Goal: Task Accomplishment & Management: Use online tool/utility

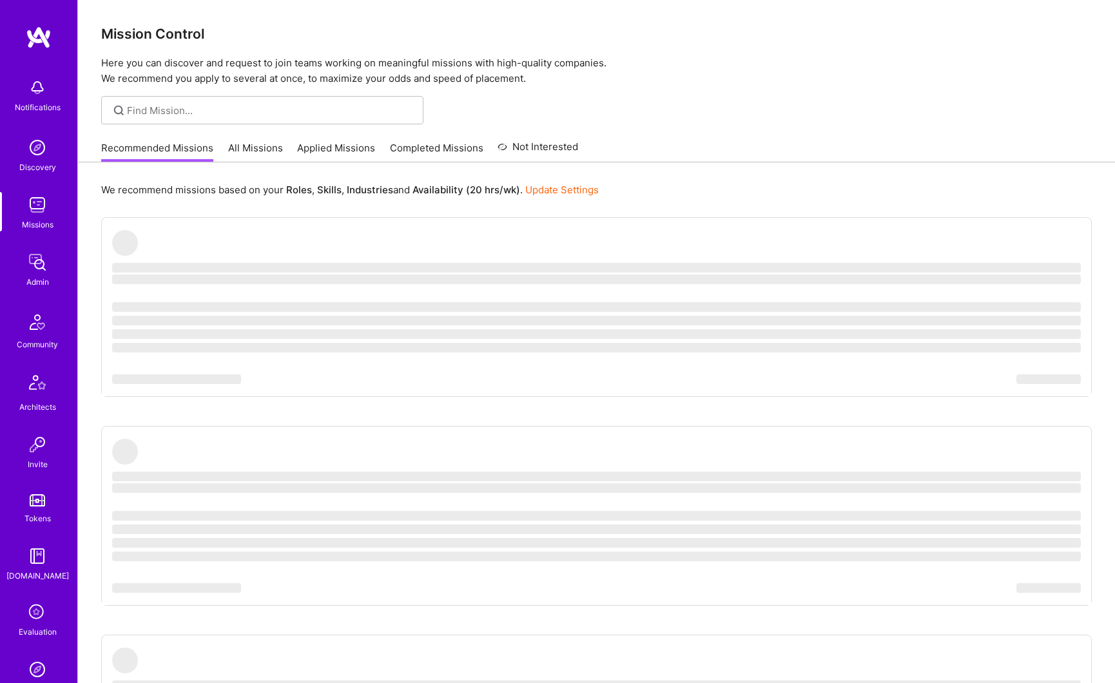
scroll to position [139, 0]
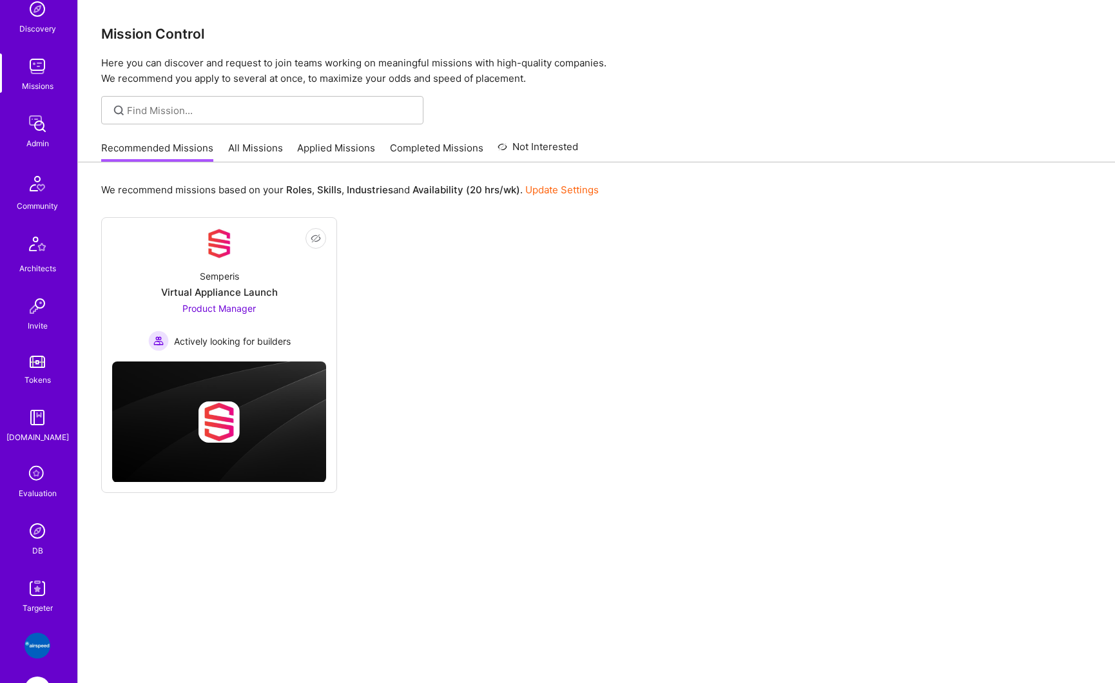
click at [28, 531] on img at bounding box center [37, 531] width 26 height 26
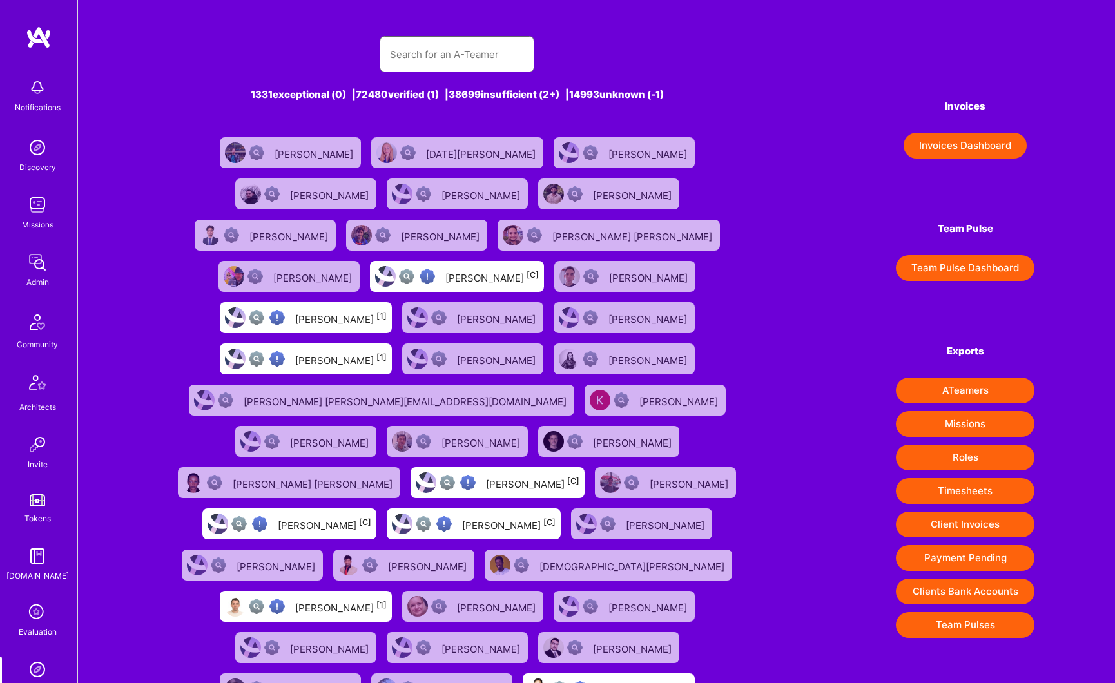
click at [429, 65] on input "text" at bounding box center [457, 54] width 134 height 33
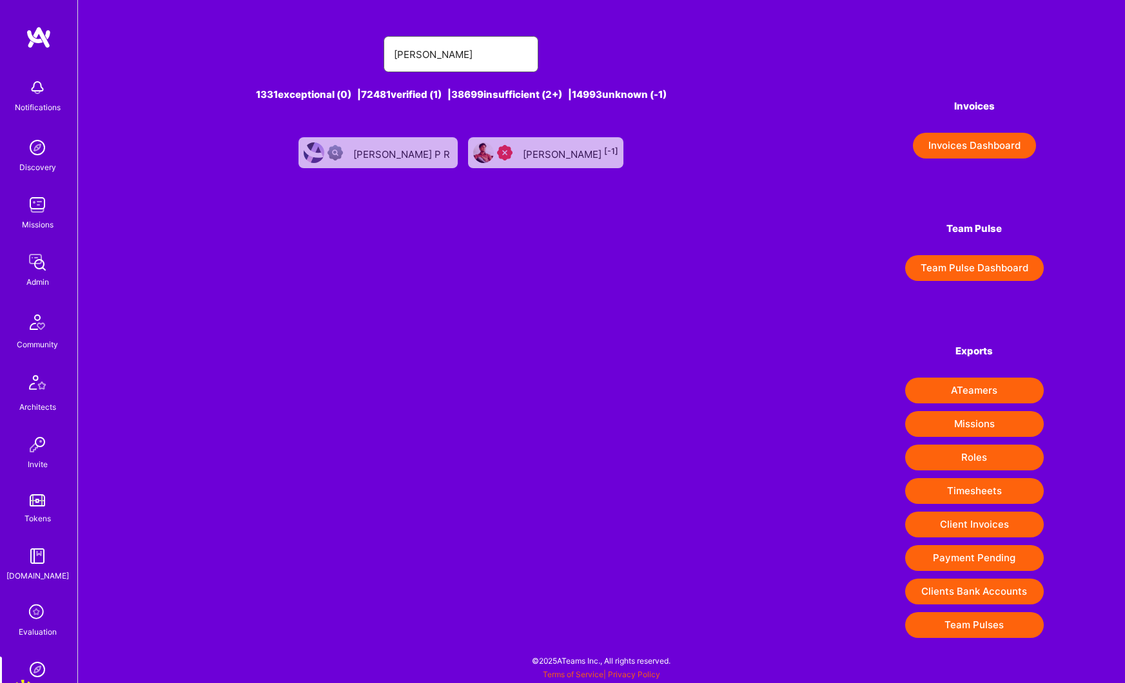
type input "[PERSON_NAME]"
click at [526, 157] on div "[PERSON_NAME] [-1]" at bounding box center [570, 152] width 95 height 17
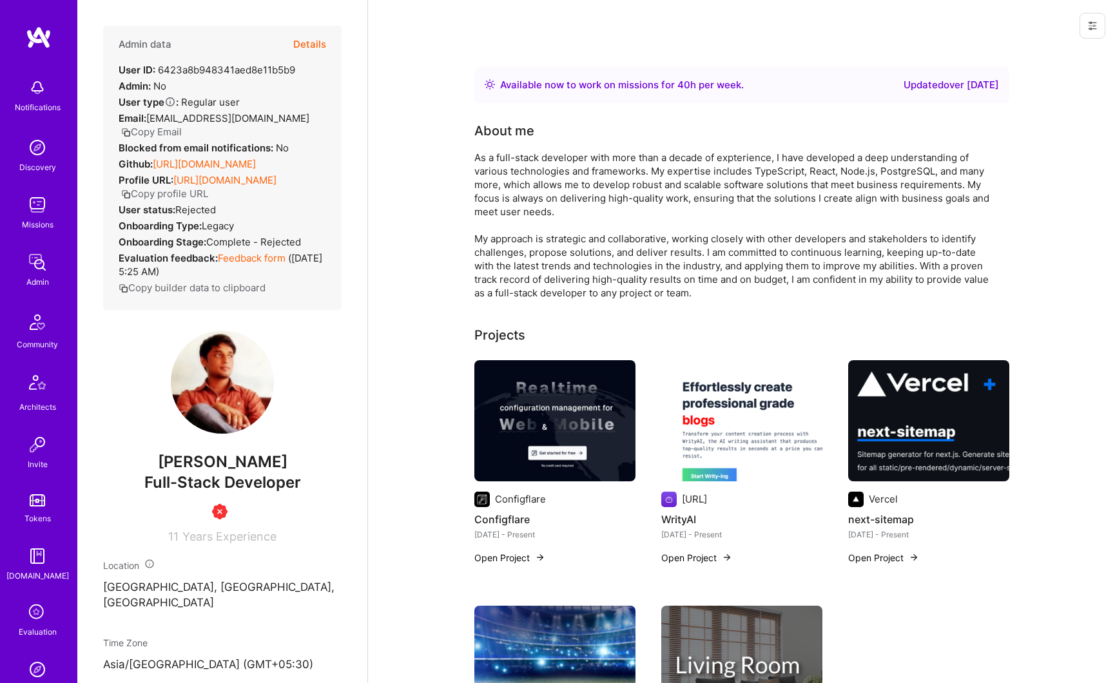
click at [307, 46] on button "Details" at bounding box center [309, 44] width 33 height 37
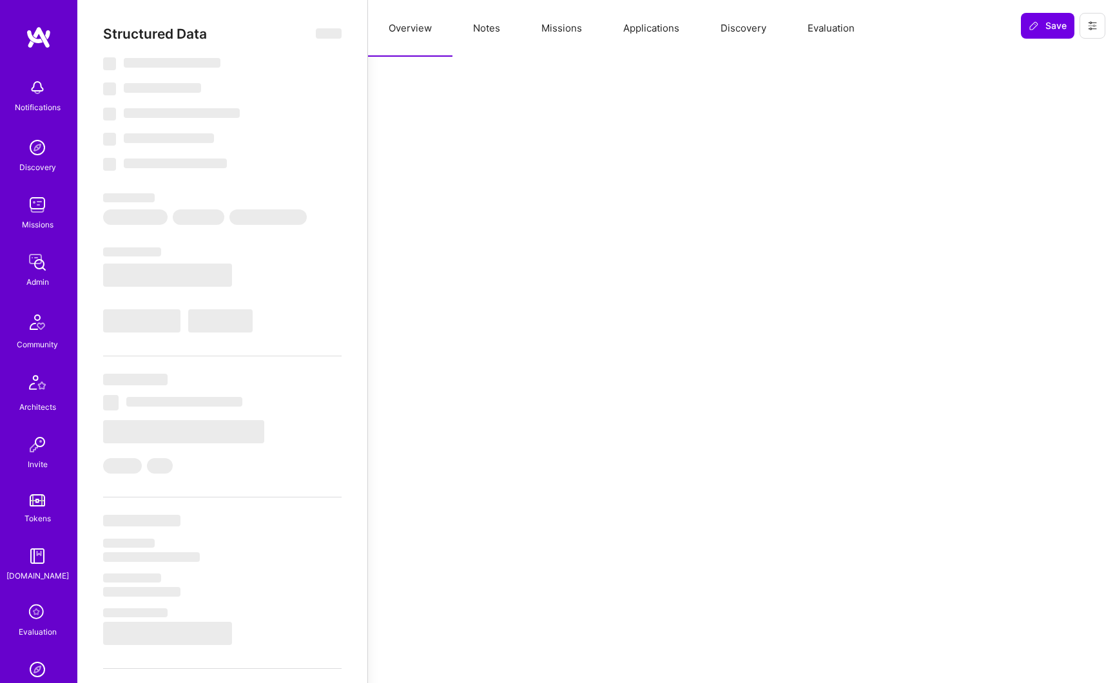
select select "Right Now"
select select "1"
select select "3"
select select "2"
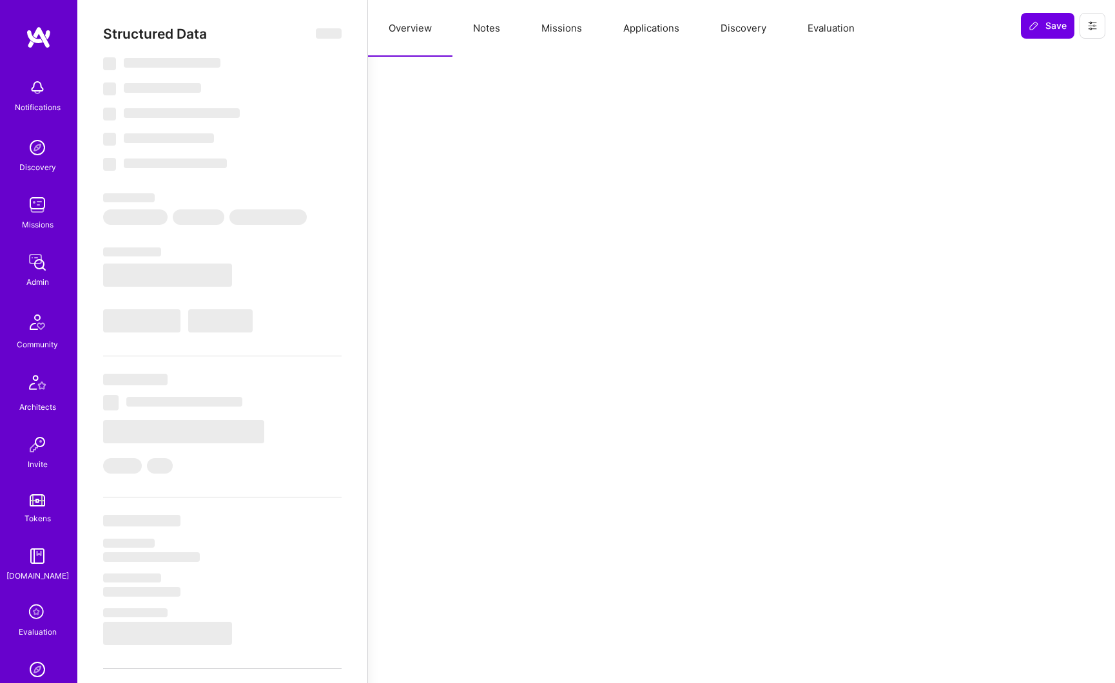
select select "US"
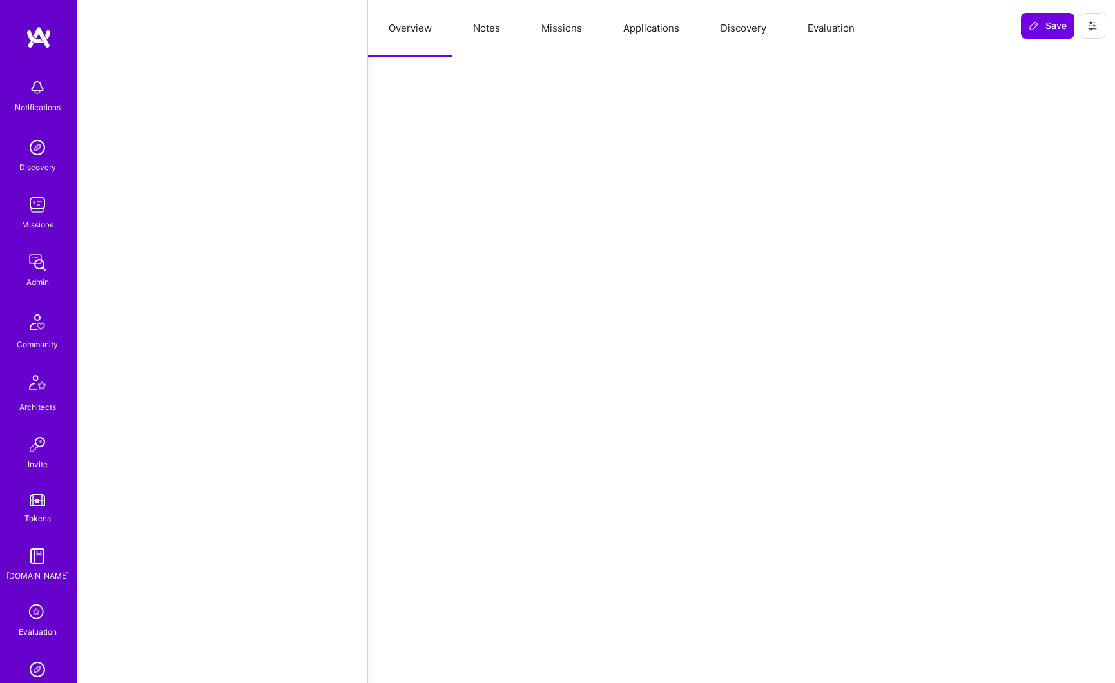
scroll to position [199, 0]
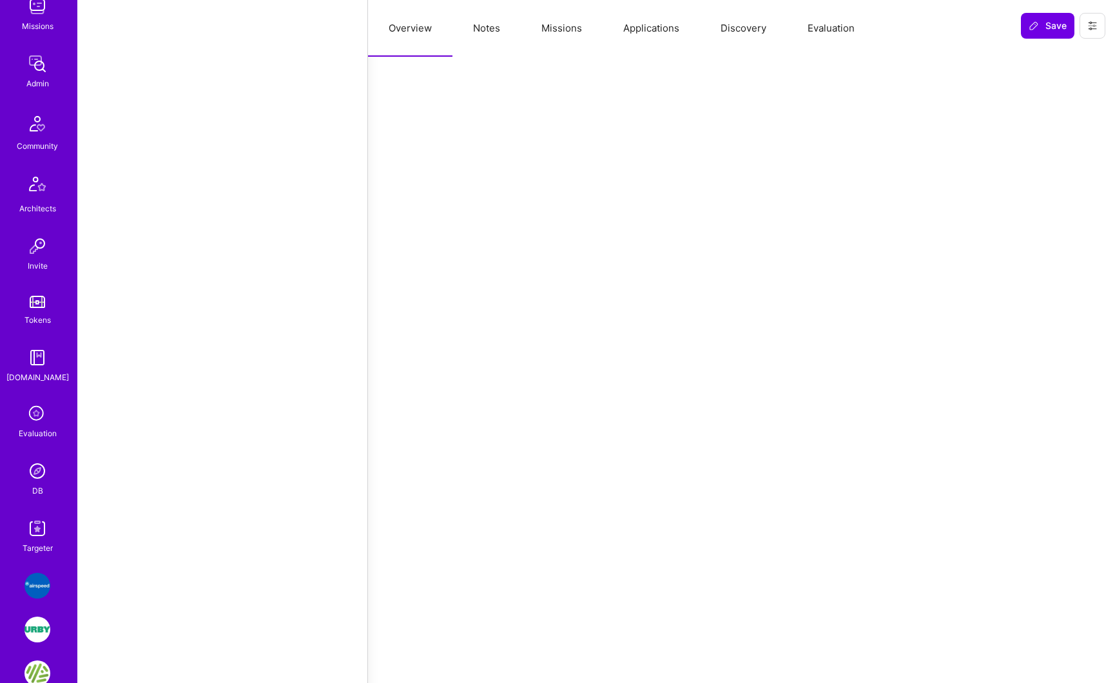
click at [33, 478] on img at bounding box center [37, 471] width 26 height 26
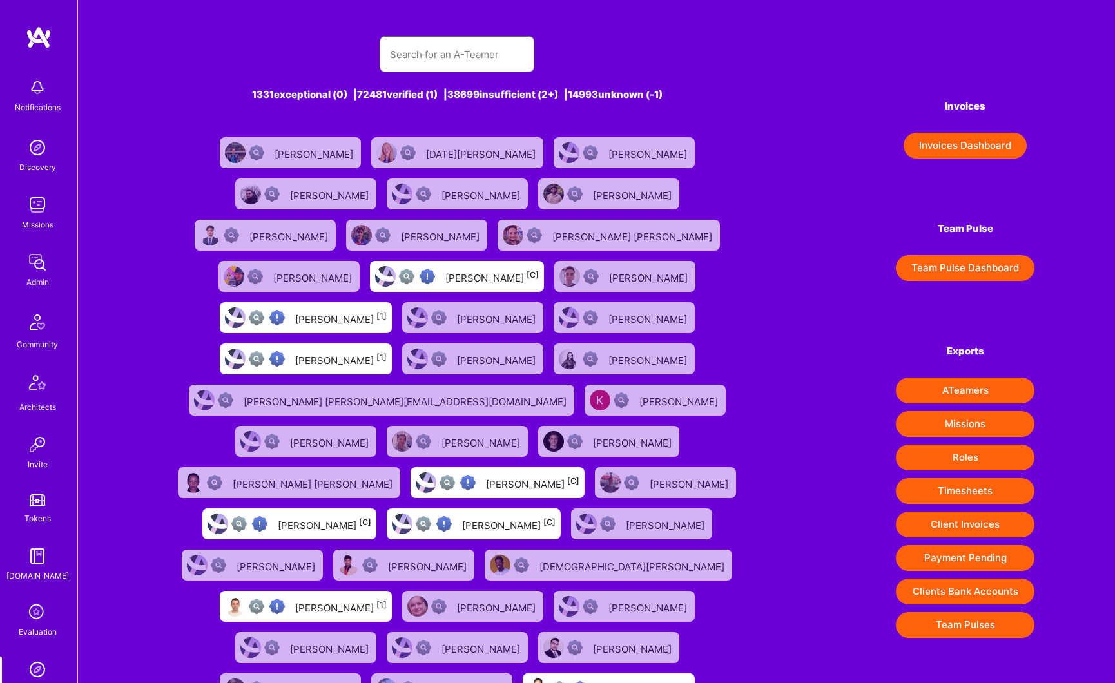
click at [445, 62] on input "text" at bounding box center [457, 54] width 134 height 33
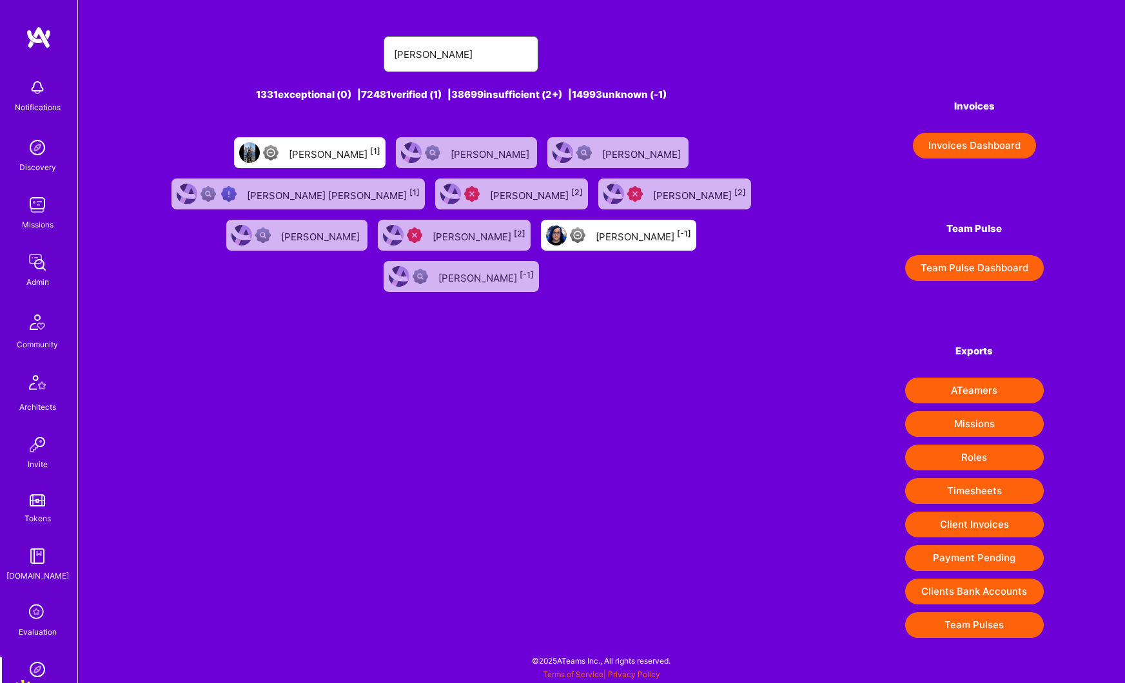
type input "[PERSON_NAME]"
click at [583, 193] on div "[PERSON_NAME] [2]" at bounding box center [536, 194] width 93 height 17
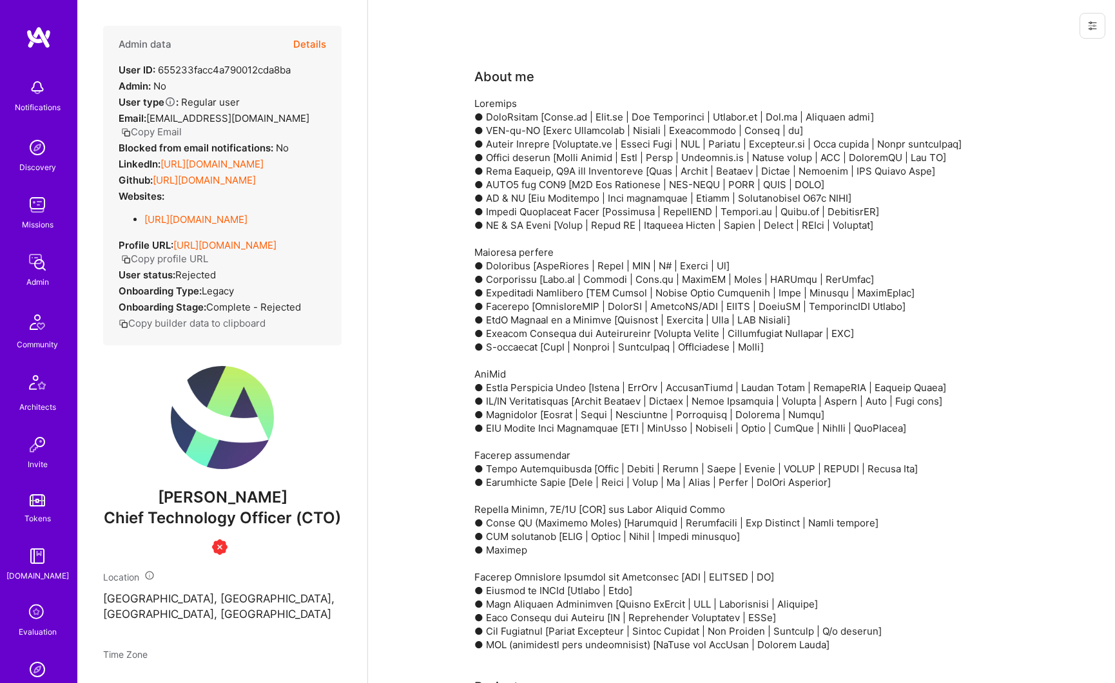
click at [304, 48] on button "Details" at bounding box center [309, 44] width 33 height 37
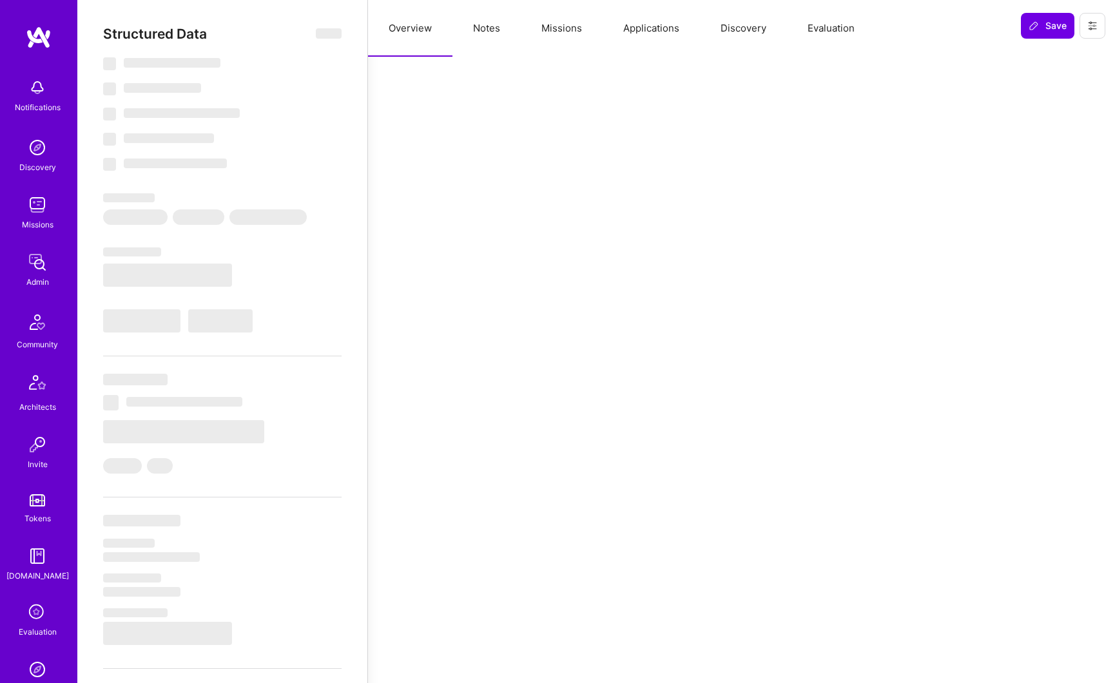
type textarea "x"
select select "Insufficient"
select select "US"
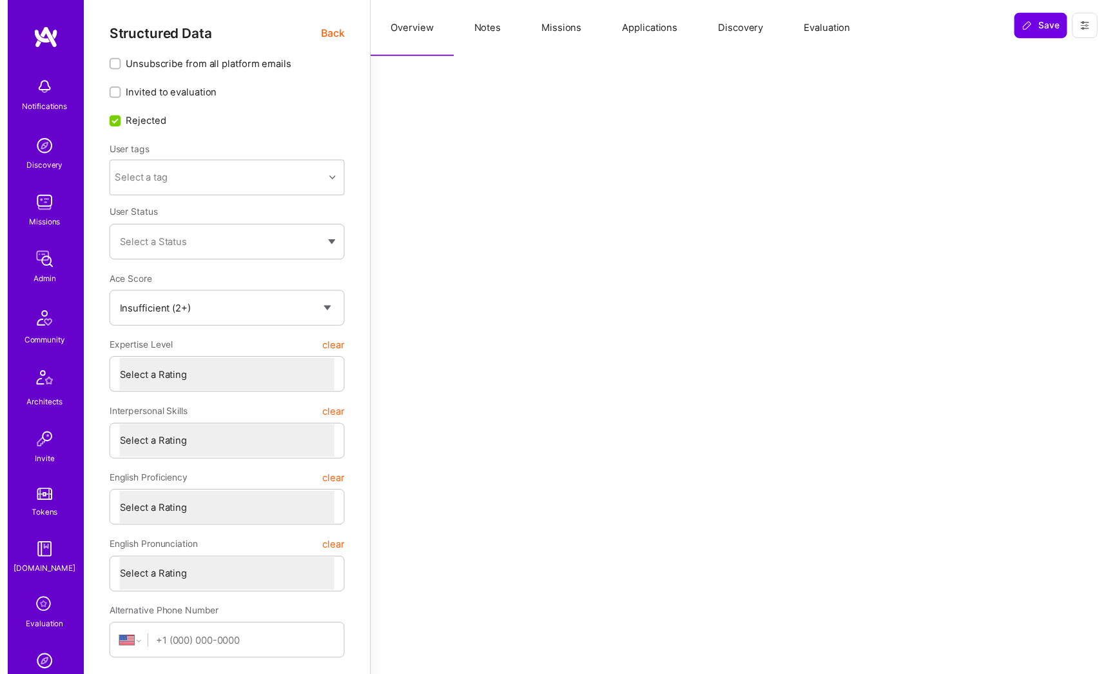
scroll to position [175, 0]
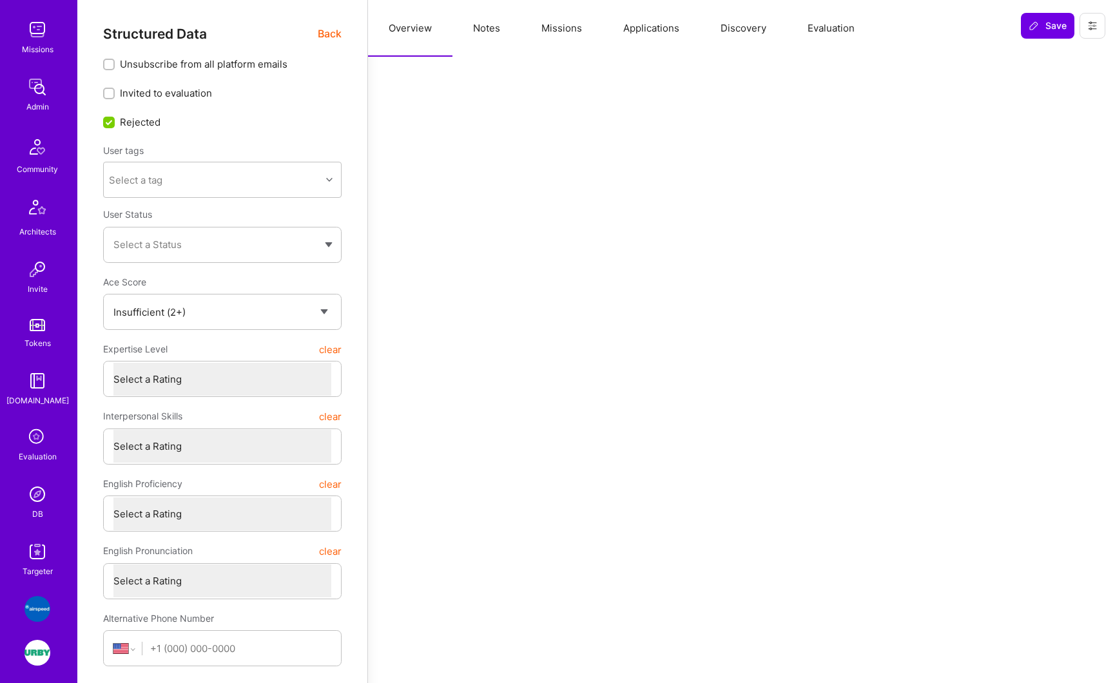
click at [28, 556] on img at bounding box center [37, 552] width 26 height 26
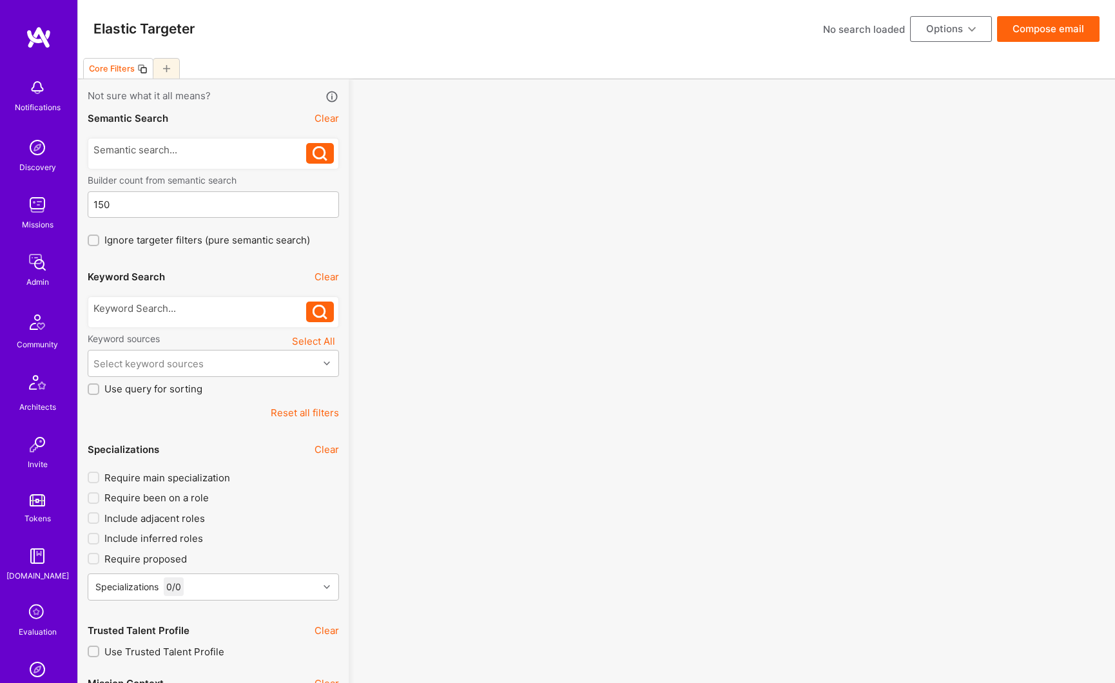
click at [298, 413] on button "Reset all filters" at bounding box center [305, 413] width 68 height 14
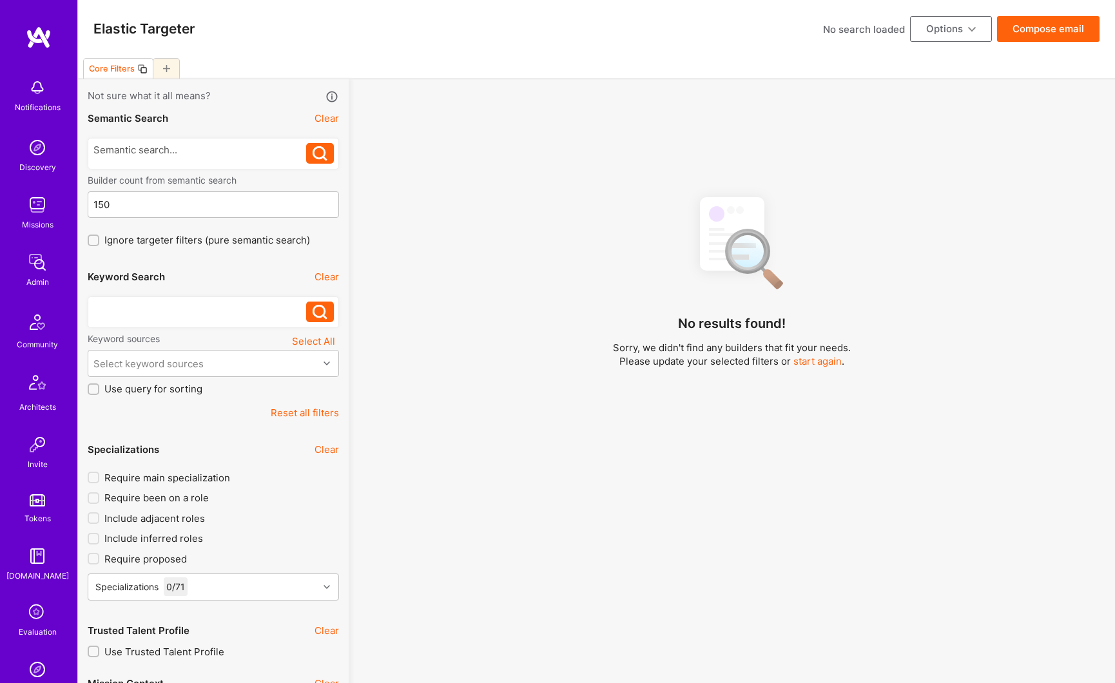
click at [153, 310] on div at bounding box center [199, 309] width 213 height 14
paste div
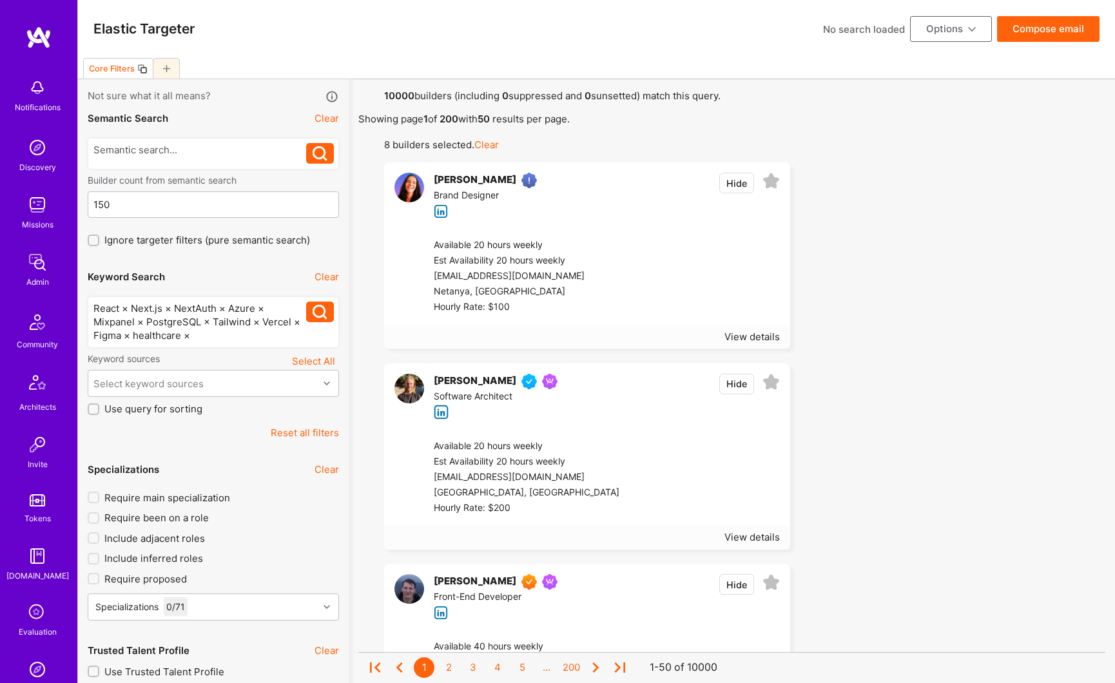
click at [317, 316] on icon at bounding box center [320, 312] width 15 height 15
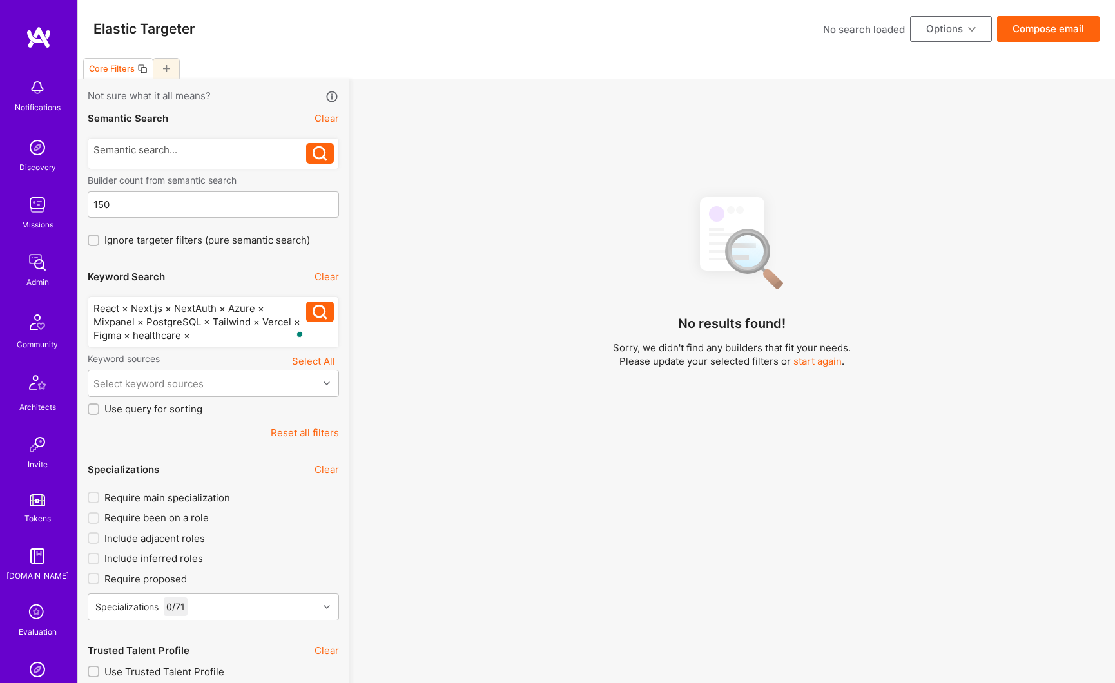
click at [203, 340] on div "React × Next.js × NextAuth × Azure × Mixpanel × PostgreSQL × Tailwind × Vercel …" at bounding box center [199, 322] width 213 height 41
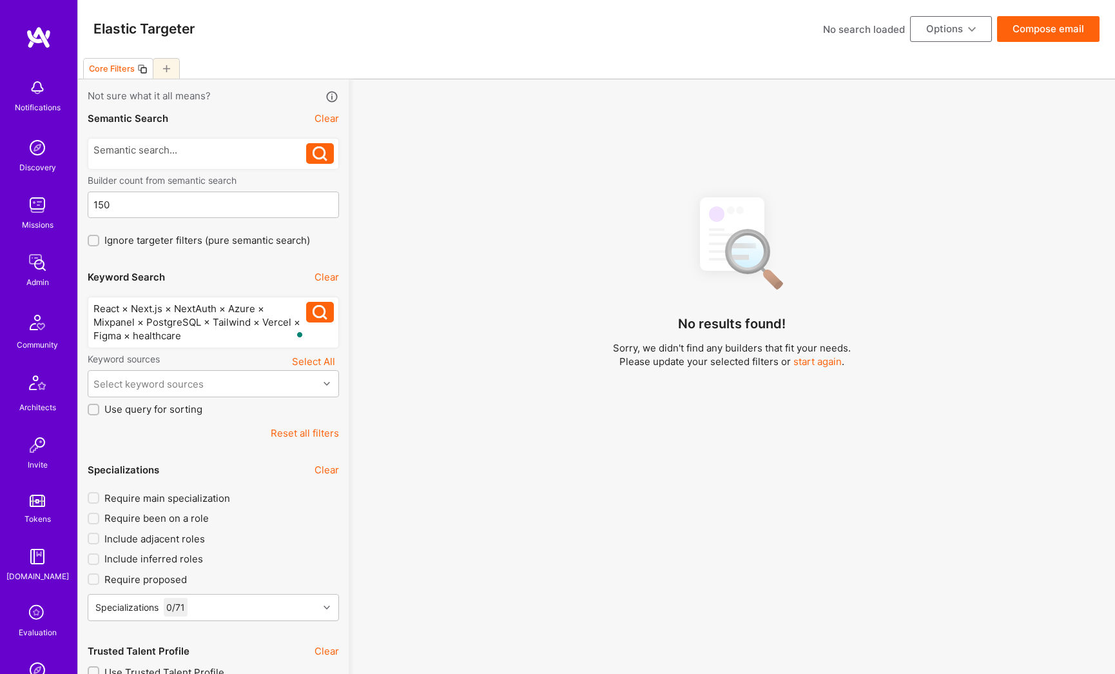
click at [133, 336] on div "React × Next.js × NextAuth × Azure × Mixpanel × PostgreSQL × Tailwind × Vercel …" at bounding box center [199, 322] width 213 height 41
click at [94, 337] on div "React × Next.js × NextAuth × Azure × Mixpanel × PostgreSQL × Tailwind × Vercel …" at bounding box center [199, 322] width 213 height 41
drag, startPoint x: 262, startPoint y: 322, endPoint x: 291, endPoint y: 312, distance: 31.4
click at [262, 322] on div "React × Next.js × NextAuth × Azure × Mixpanel × PostgreSQL × Tailwind × Vercel,…" at bounding box center [199, 322] width 213 height 41
click at [214, 322] on div "React × Next.js × NextAuth × Azure × Mixpanel × PostgreSQL × Tailwind, Vercel, …" at bounding box center [199, 322] width 213 height 41
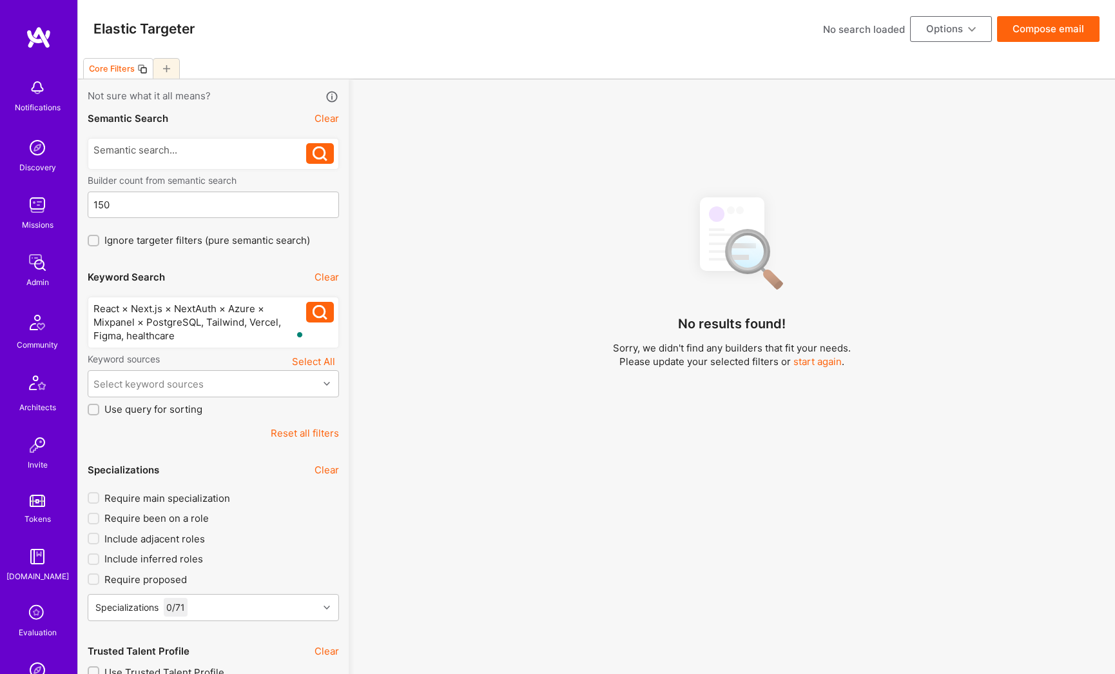
click at [147, 324] on div "React × Next.js × NextAuth × Azure × Mixpanel × PostgreSQL, Tailwind, Vercel, F…" at bounding box center [199, 322] width 213 height 41
click at [98, 322] on div "React × Next.js × NextAuth × Azure × Mixpanel, PostgreSQL, Tailwind, Vercel, Fi…" at bounding box center [199, 322] width 213 height 41
click at [96, 321] on div "React × Next.js × NextAuth × Azure × Mixpanel, PostgreSQL, Tailwind, Vercel, Fi…" at bounding box center [199, 322] width 213 height 41
click at [229, 311] on div "React × Next.js × NextAuth × Azure, Mixpanel, PostgreSQL, Tailwind, Vercel, Fig…" at bounding box center [199, 322] width 213 height 41
click at [177, 308] on div "React × Next.js × NextAuth, Azure, Mixpanel, PostgreSQL, Tailwind, Vercel, Figm…" at bounding box center [199, 322] width 213 height 41
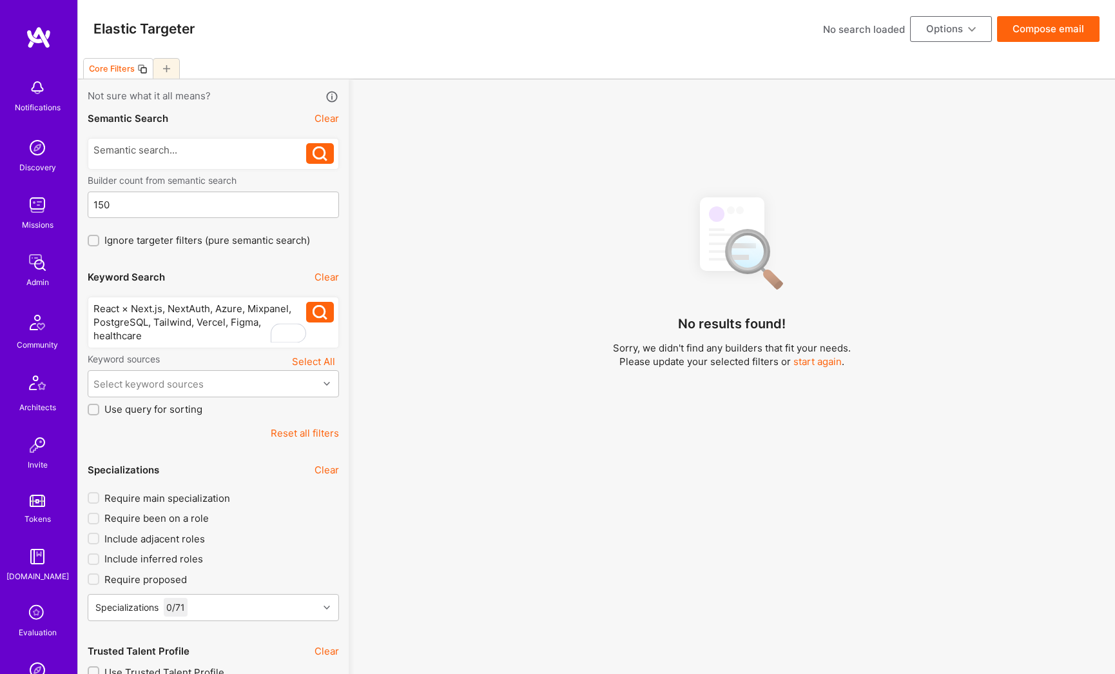
click at [133, 309] on div "React × Next.js, NextAuth, Azure, Mixpanel, PostgreSQL, Tailwind, Vercel, Figma…" at bounding box center [199, 322] width 213 height 41
click at [321, 316] on icon at bounding box center [320, 312] width 15 height 15
click at [209, 335] on div "React, Next.js, NextAuth, Azure, Mixpanel, PostgreSQL, Tailwind, Vercel, Figma,…" at bounding box center [199, 322] width 213 height 41
click at [324, 313] on icon at bounding box center [320, 312] width 15 height 15
click at [226, 331] on div "React, Next.js, NextAuth, Azure, Mixpanel, PostgreSQL, Tailwind, Vercel, Figma,…" at bounding box center [199, 322] width 213 height 41
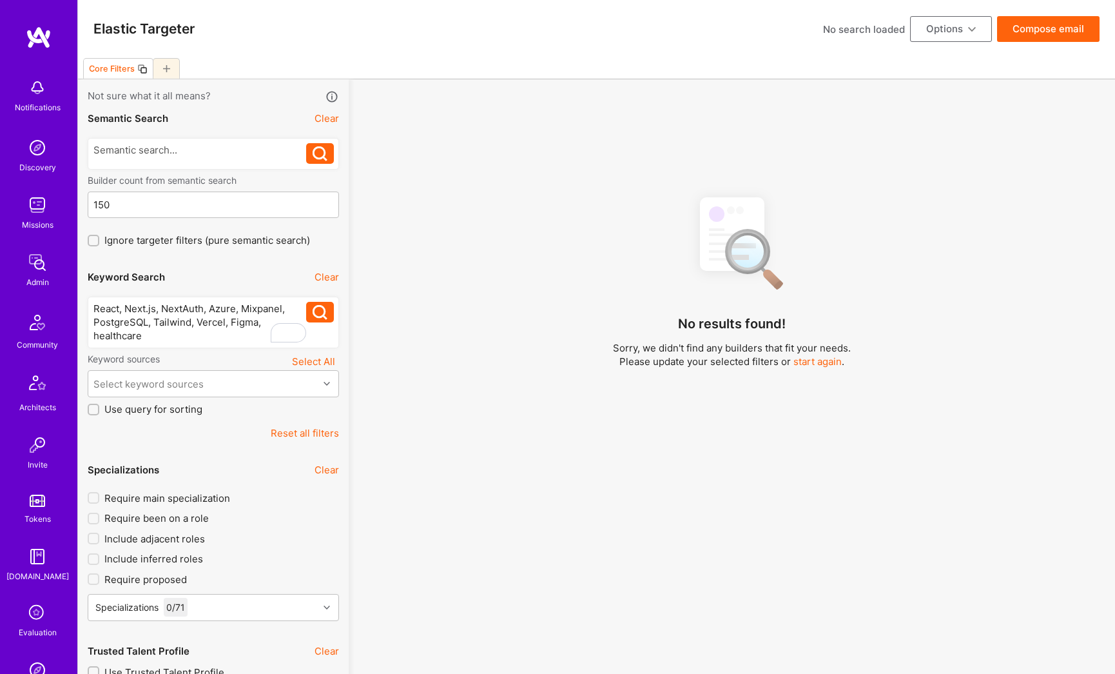
click at [226, 331] on div "React, Next.js, NextAuth, Azure, Mixpanel, PostgreSQL, Tailwind, Vercel, Figma,…" at bounding box center [199, 322] width 213 height 41
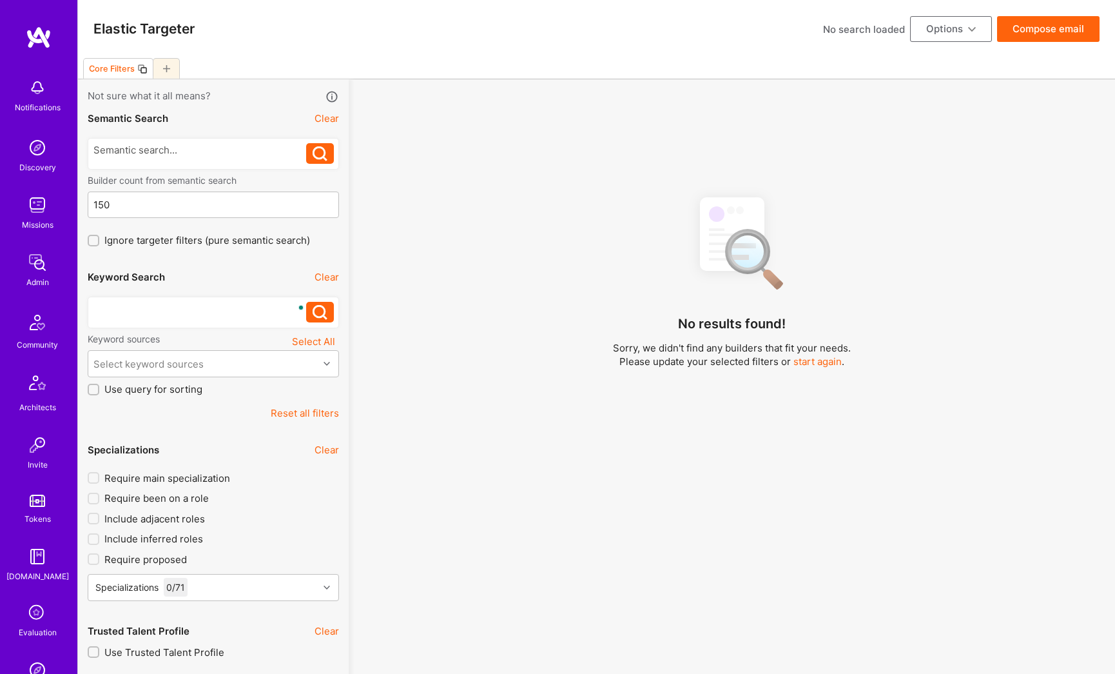
click at [325, 315] on icon at bounding box center [320, 312] width 15 height 15
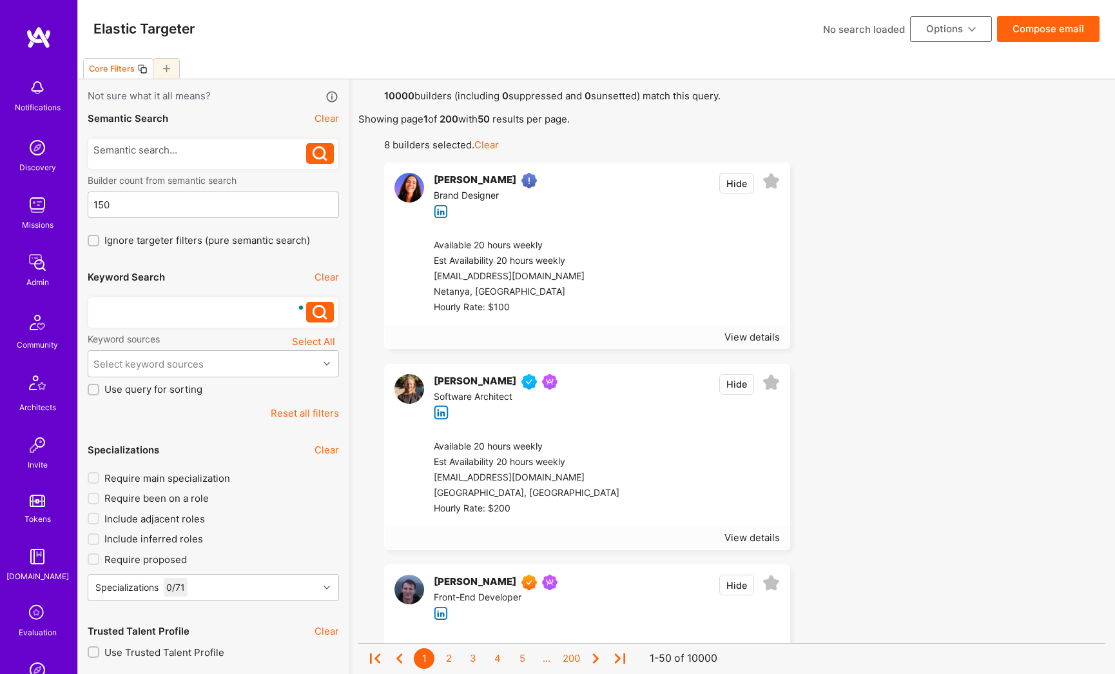
click at [166, 310] on div "To enrich screen reader interactions, please activate Accessibility in Grammarl…" at bounding box center [199, 309] width 213 height 14
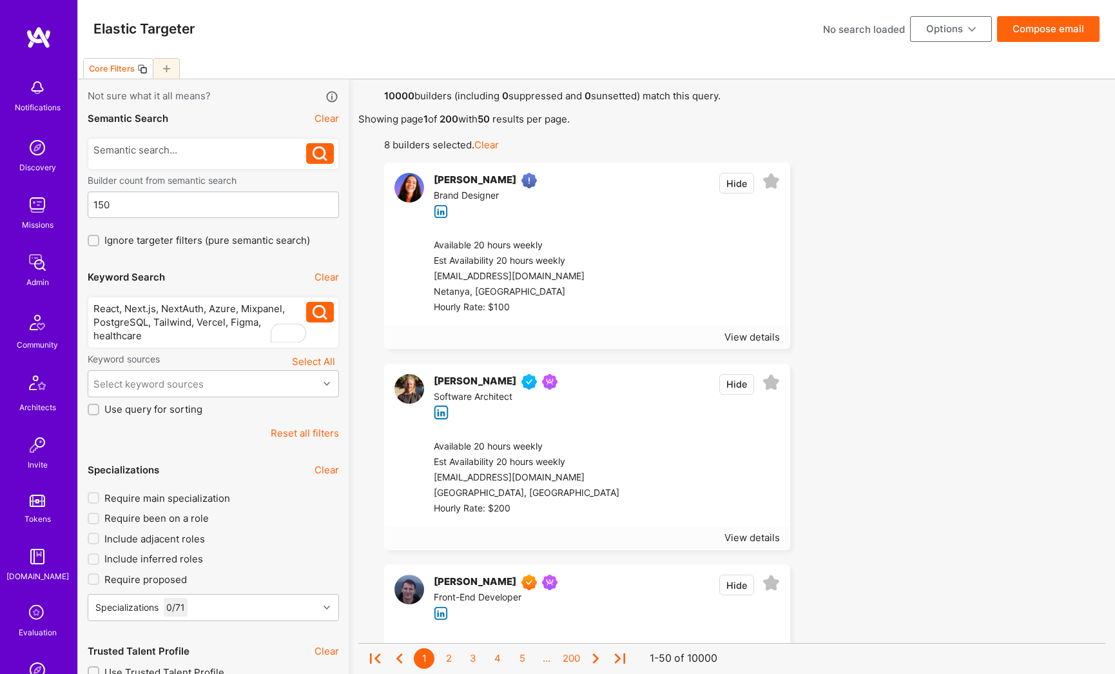
click at [318, 312] on icon at bounding box center [320, 312] width 15 height 15
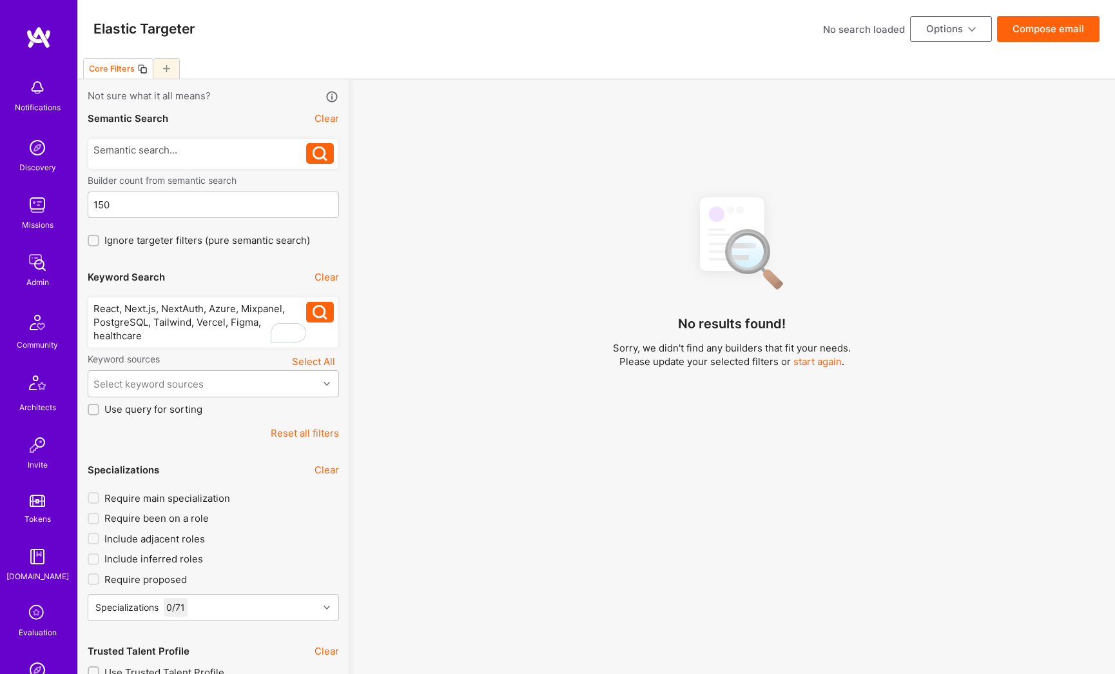
click at [127, 309] on div "React, Next.js, NextAuth, Azure, Mixpanel, PostgreSQL, Tailwind, Vercel, Figma,…" at bounding box center [199, 322] width 213 height 41
click at [159, 310] on div "React Next.js, NextAuth, Azure, Mixpanel, PostgreSQL, Tailwind, Vercel, Figma, …" at bounding box center [199, 322] width 213 height 41
click at [207, 307] on div "React Next.js NextAuth, Azure, Mixpanel, PostgreSQL, Tailwind, Vercel, Figma, h…" at bounding box center [199, 322] width 213 height 41
click at [233, 306] on div "React Next.js NextAuth Azure, Mixpanel, PostgreSQL, Tailwind, Vercel, Figma, he…" at bounding box center [199, 322] width 213 height 41
click at [282, 310] on div "React Next.js NextAuth Azure Mixpanel, PostgreSQL, Tailwind, Vercel, Figma, hea…" at bounding box center [199, 322] width 213 height 41
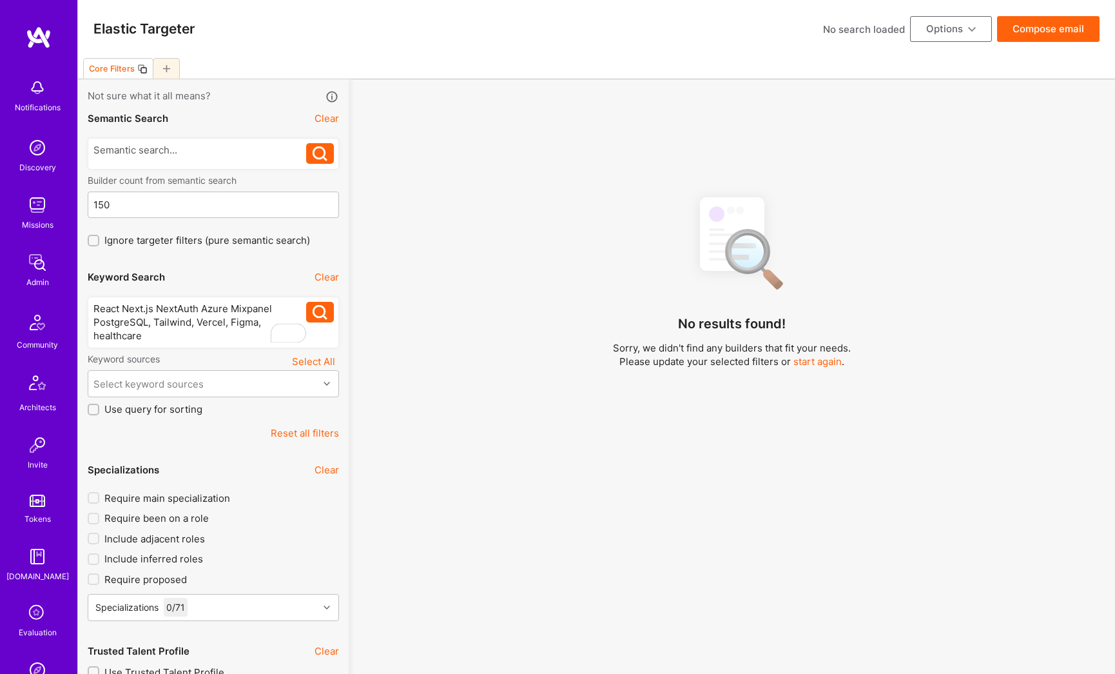
click at [154, 327] on div "React Next.js NextAuth Azure Mixpanel PostgreSQL, Tailwind, Vercel, Figma, heal…" at bounding box center [199, 322] width 213 height 41
click at [151, 325] on div "React Next.js NextAuth Azure Mixpanel PostgreSQL, Tailwind, Vercel, Figma, heal…" at bounding box center [199, 322] width 213 height 41
click at [192, 322] on div "React Next.js NextAuth Azure Mixpanel PostgreSQL Tailwind, Vercel, Figma, healt…" at bounding box center [199, 322] width 213 height 41
click at [190, 322] on div "React Next.js NextAuth Azure Mixpanel PostgreSQL Tailwind, Vercel, Figma, healt…" at bounding box center [199, 322] width 213 height 41
click at [220, 325] on div "React Next.js NextAuth Azure Mixpanel PostgreSQL Tailwind Vercel, Figma, health…" at bounding box center [199, 322] width 213 height 41
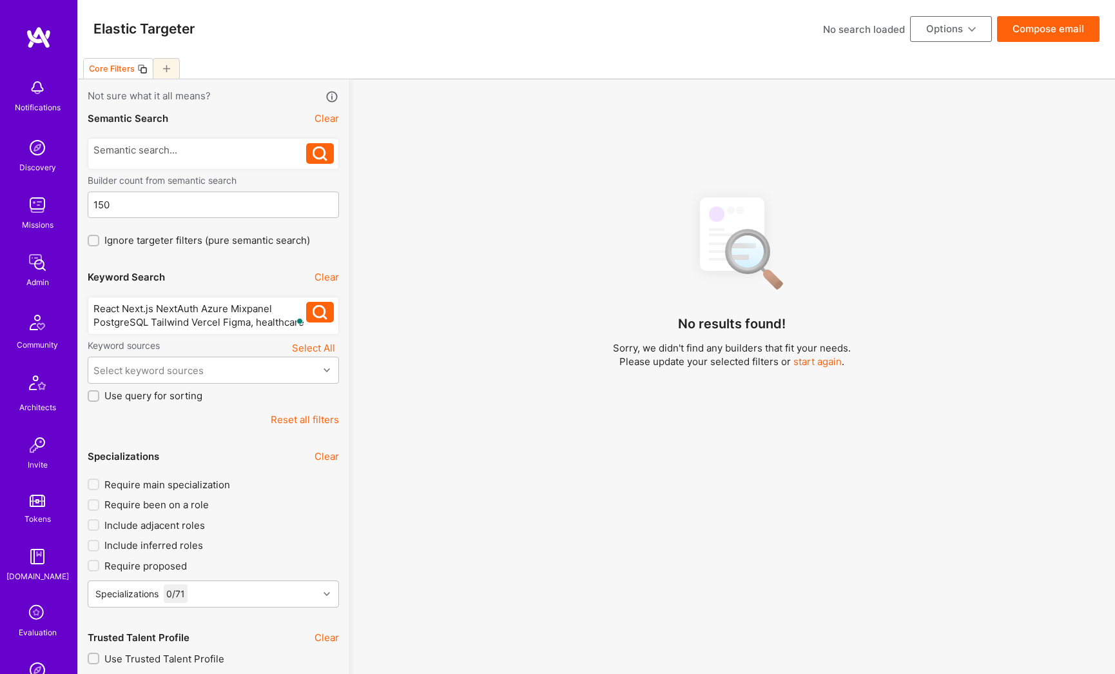
click at [255, 321] on div "React Next.js NextAuth Azure Mixpanel PostgreSQL Tailwind Vercel Figma, healthc…" at bounding box center [199, 315] width 213 height 27
click at [253, 324] on div "React Next.js NextAuth Azure Mixpanel PostgreSQL Tailwind Vercel Figma, healthc…" at bounding box center [199, 315] width 213 height 27
click at [253, 322] on div "React Next.js NextAuth Azure Mixpanel PostgreSQL Tailwind Vercel Figma, healthc…" at bounding box center [199, 315] width 213 height 27
click at [328, 316] on button at bounding box center [320, 312] width 28 height 21
click at [128, 305] on div "React Next.js NextAuth Azure Mixpanel PostgreSQL Tailwind Vercel Figma healthca…" at bounding box center [199, 315] width 213 height 27
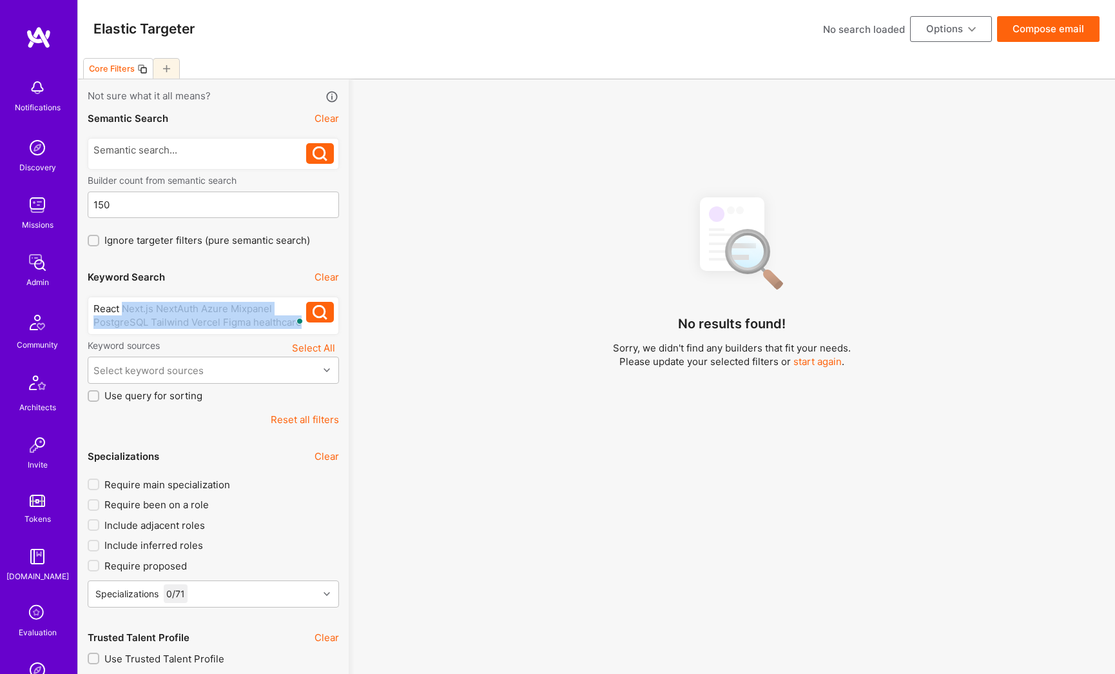
drag, startPoint x: 128, startPoint y: 305, endPoint x: 265, endPoint y: 332, distance: 139.2
click at [265, 332] on div "React Next.js NextAuth Azure Mixpanel PostgreSQL Tailwind Vercel Figma healthca…" at bounding box center [213, 315] width 251 height 38
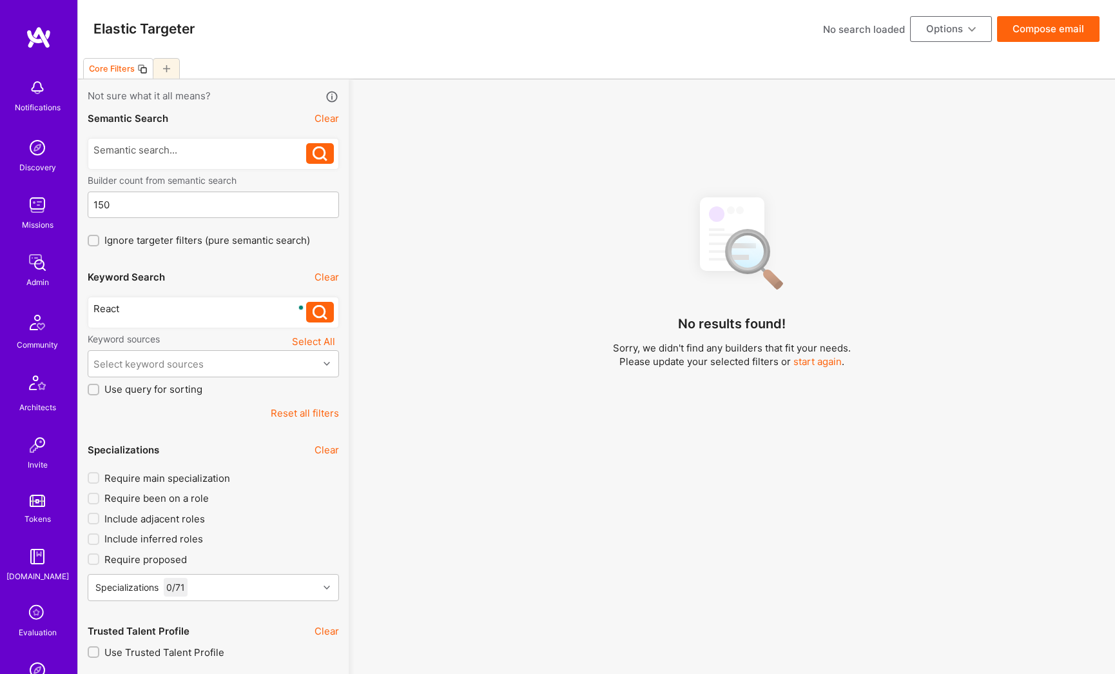
click at [320, 312] on icon at bounding box center [320, 312] width 15 height 15
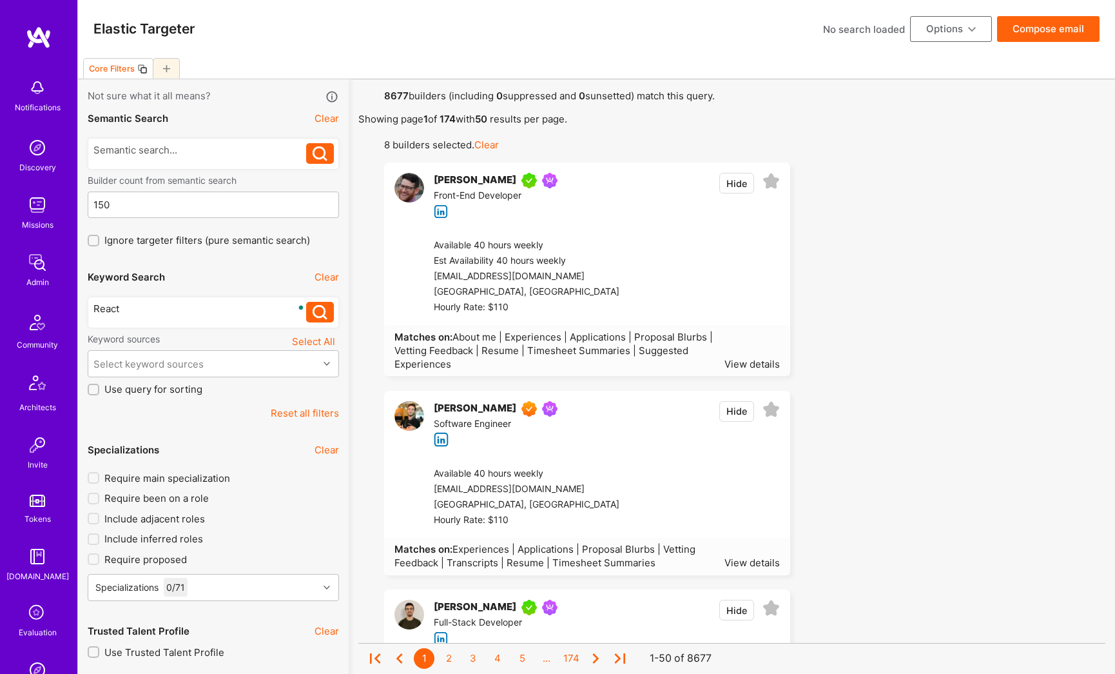
click at [128, 304] on div "React" at bounding box center [199, 309] width 213 height 14
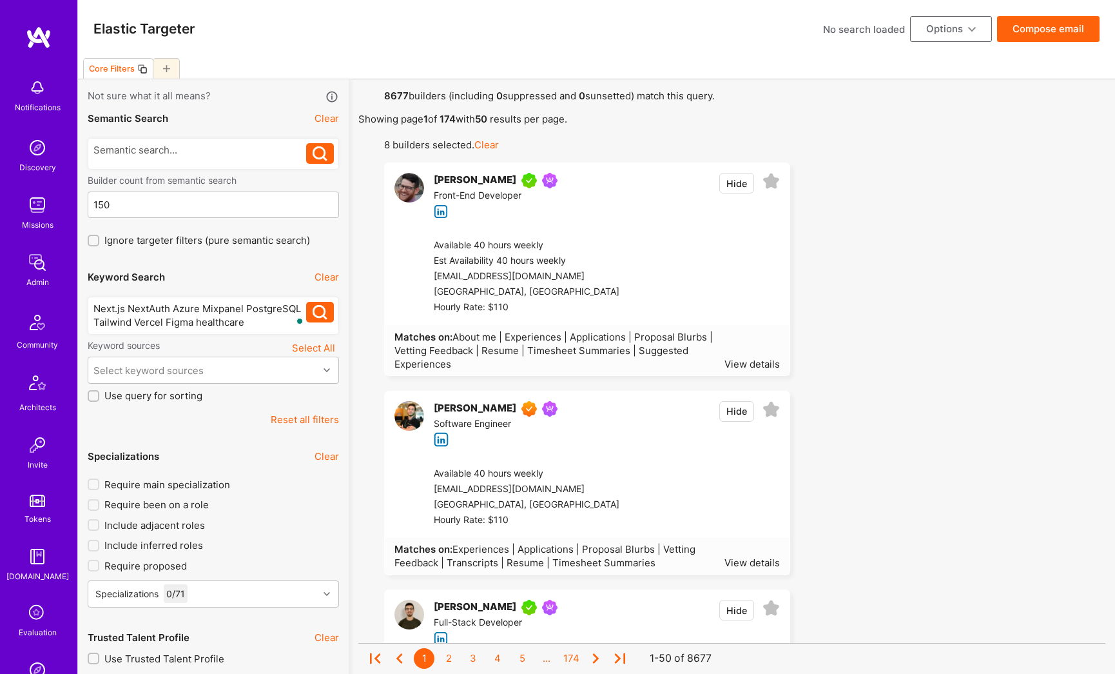
click at [93, 307] on div "Next.js NextAuth Azure Mixpanel PostgreSQL Tailwind Vercel Figma healthcare" at bounding box center [199, 315] width 213 height 27
click at [127, 308] on div "React OR Next.js NextAuth Azure Mixpanel PostgreSQL Tailwind Vercel Figma healt…" at bounding box center [199, 315] width 213 height 27
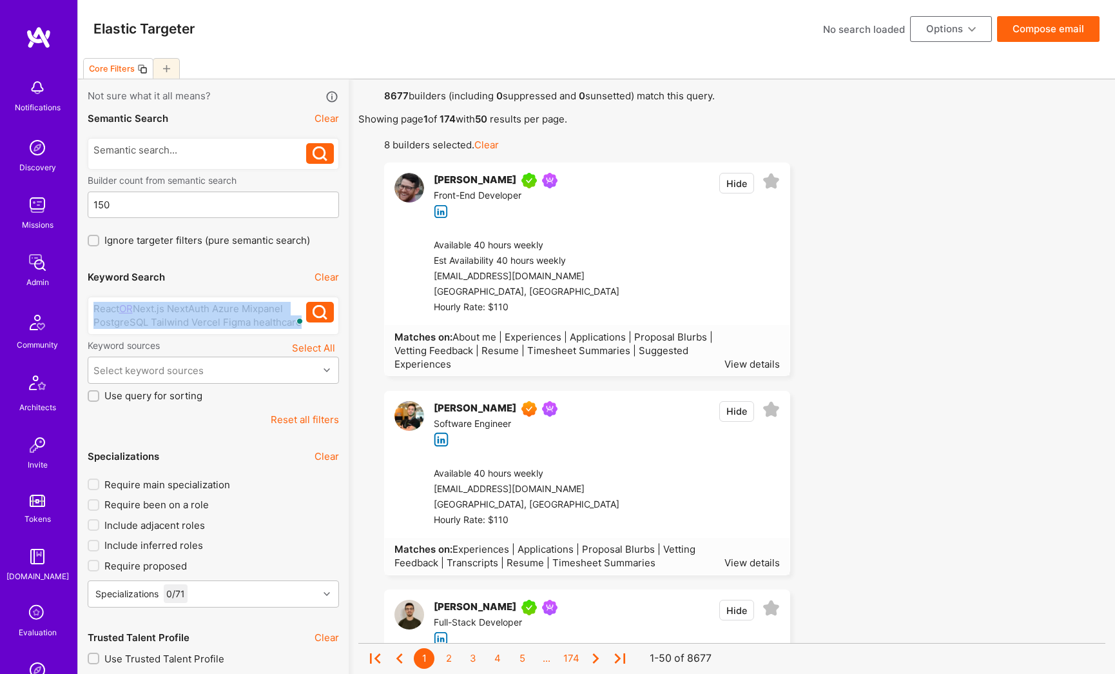
click at [127, 308] on div "React OR Next.js NextAuth Azure Mixpanel PostgreSQL Tailwind Vercel Figma healt…" at bounding box center [199, 315] width 213 height 27
click at [128, 307] on div "React OR Next.js NextAuth Azure Mixpanel PostgreSQL Tailwind Vercel Figma healt…" at bounding box center [199, 315] width 213 height 27
click at [130, 307] on div "React OR Next.js NextAuth Azure Mixpanel PostgreSQL Tailwind Vercel Figma healt…" at bounding box center [199, 315] width 213 height 27
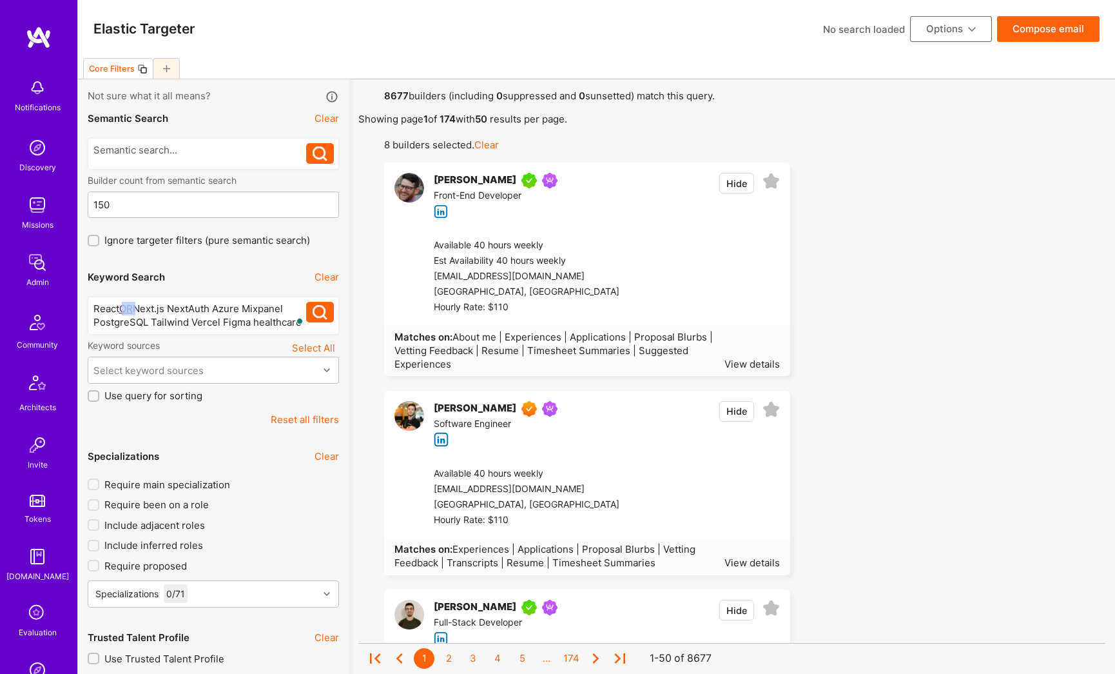
copy div "OR"
click at [171, 307] on div "React OR Next.js NextAuth Azure Mixpanel PostgreSQL Tailwind Vercel Figma healt…" at bounding box center [199, 315] width 213 height 27
click at [235, 310] on div "React OR Next.js OR NextAuth Azure Mixpanel PostgreSQL Tailwind Vercel Figma he…" at bounding box center [199, 315] width 213 height 27
click at [184, 309] on div "React OR Next.js OR NextAuth Azure Mixpanel PostgreSQL Tailwind Vercel Figma he…" at bounding box center [199, 315] width 213 height 27
click at [193, 307] on div "React OR Next.js OR NextAuth Azure Mixpanel PostgreSQL Tailwind Vercel Figma he…" at bounding box center [199, 315] width 213 height 27
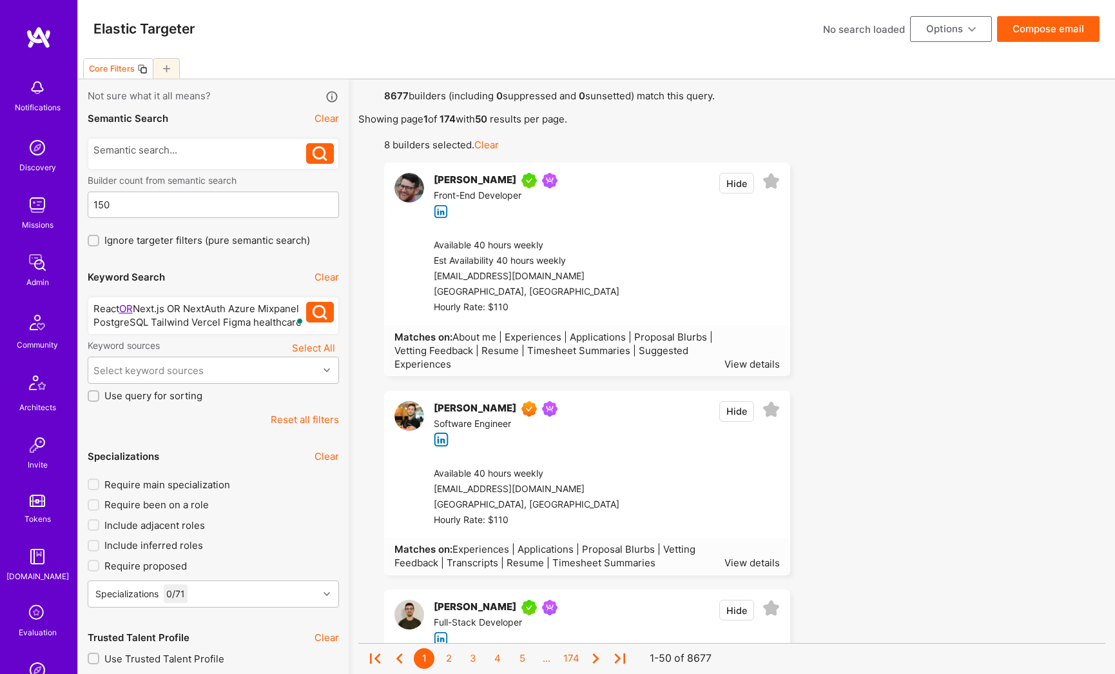
click at [233, 304] on div "React OR Next.js OR NextAuth Azure Mixpanel PostgreSQL Tailwind Vercel Figma he…" at bounding box center [199, 315] width 213 height 27
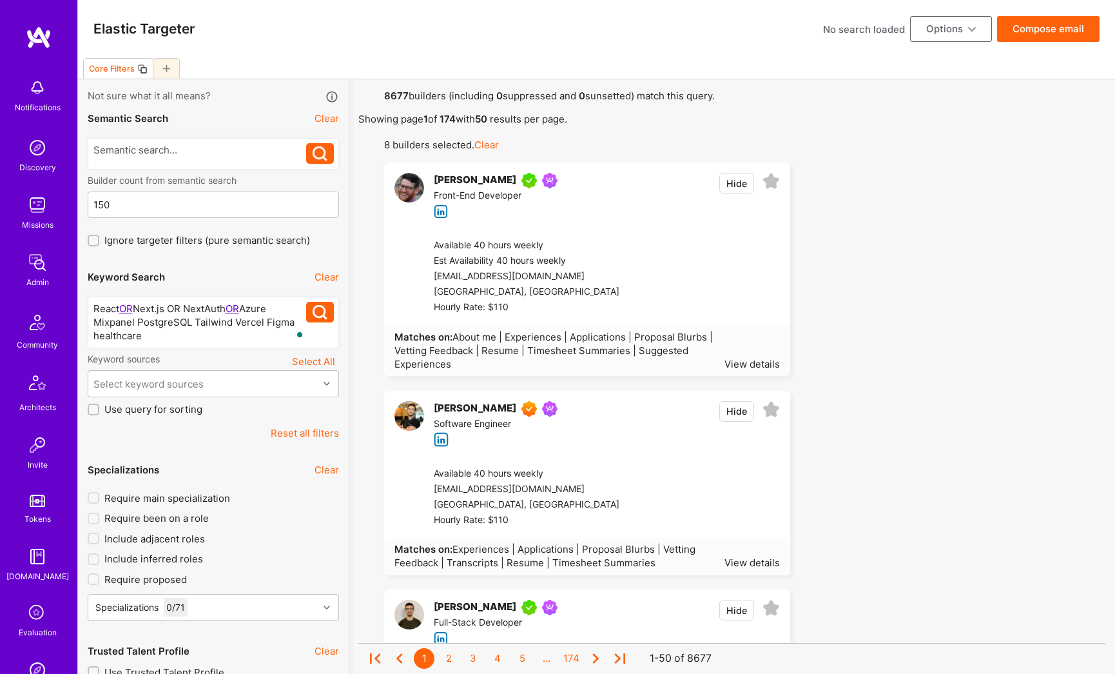
click at [135, 322] on div "React OR Next.js OR NextAuth OR Azure Mixpanel PostgreSQL Tailwind Vercel Figma…" at bounding box center [199, 322] width 213 height 41
click at [135, 322] on div "React OR Next.js OR NextAuth OR Azure MixpanelOR PostgreSQL Tailwind Vercel Fig…" at bounding box center [199, 322] width 213 height 41
click at [206, 322] on div "React OR Next.js OR NextAuth OR Azure Mixpanel OR PostgreSQL Tailwind Vercel Fi…" at bounding box center [199, 322] width 213 height 41
click at [207, 322] on div "React OR Next.js OR NextAuth OR Azure Mixpanel OR PostgreSQLOR Tailwind Vercel …" at bounding box center [199, 322] width 213 height 41
click at [187, 309] on div "React OR Next.js OR NextAuth OR Azure Mixpanel OR PostgreSQL OR Tailwind Vercel…" at bounding box center [199, 322] width 213 height 41
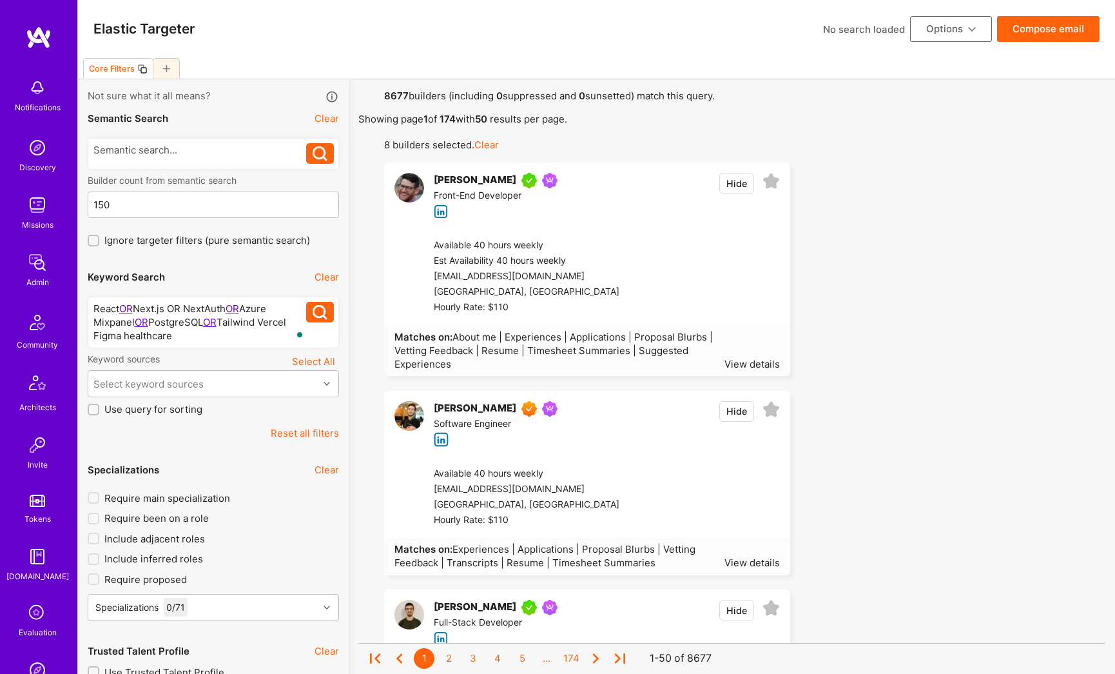
click at [266, 321] on div "React OR Next.js OR NextAuth OR Azure Mixpanel OR PostgreSQL OR Tailwind Vercel…" at bounding box center [199, 322] width 213 height 41
click at [125, 335] on div "React OR Next.js OR NextAuth OR Azure Mixpanel OR PostgreSQL OR Tailwind OR Ver…" at bounding box center [199, 322] width 213 height 41
click at [168, 337] on div "React OR Next.js OR NextAuth OR Azure Mixpanel OR PostgreSQL OR Tailwind OR Ver…" at bounding box center [199, 322] width 213 height 41
click at [170, 336] on div "React OR Next.js OR NextAuth OR Azure Mixpanel OR PostgreSQL OR Tailwind OR Ver…" at bounding box center [199, 322] width 213 height 41
click at [181, 308] on div "React OR Next.js OR NextAuth OR Azure Mixpanel OR PostgreSQL OR Tailwind OR Ver…" at bounding box center [199, 322] width 213 height 41
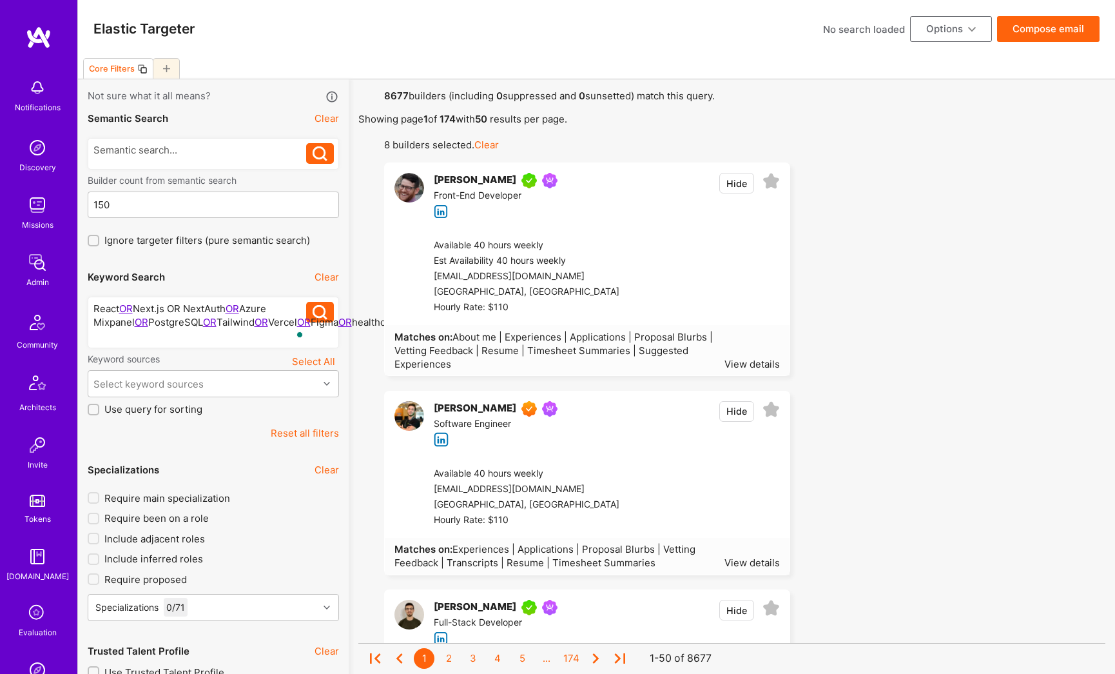
click at [183, 307] on div "React OR Next.js OR NextAuth OR Azure Mixpanel OR PostgreSQL OR Tailwind OR Ver…" at bounding box center [199, 322] width 213 height 41
click at [180, 306] on div "React OR Next.js OR NextAuth OR Azure Mixpanel OR PostgreSQL OR Tailwind OR Ver…" at bounding box center [199, 322] width 213 height 41
click at [172, 305] on div "React OR Next.jsOR NextAuth OR Azure Mixpanel OR PostgreSQL OR Tailwind OR Verc…" at bounding box center [199, 322] width 213 height 41
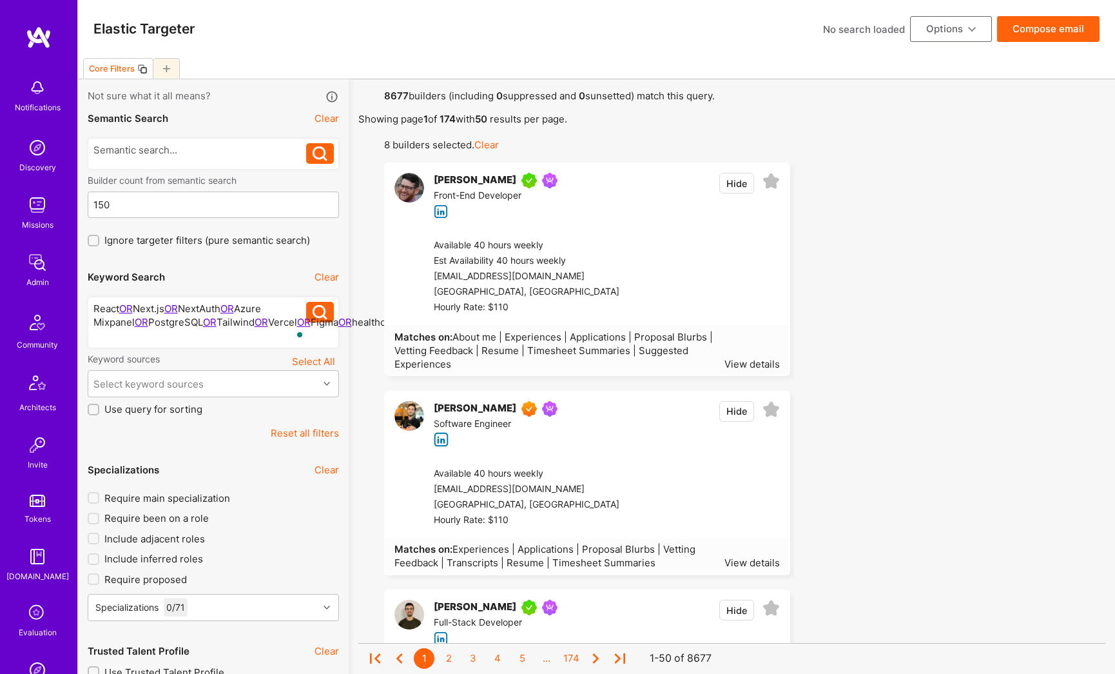
click at [320, 313] on icon at bounding box center [320, 312] width 15 height 15
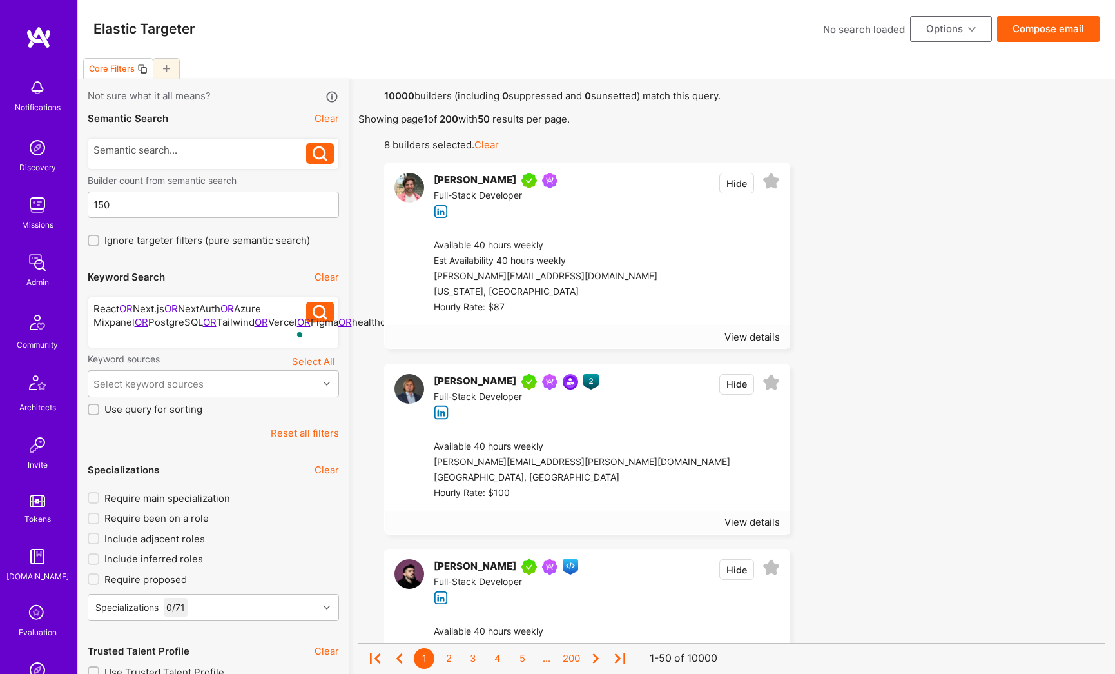
click at [93, 409] on input "Use query for sorting" at bounding box center [94, 409] width 9 height 9
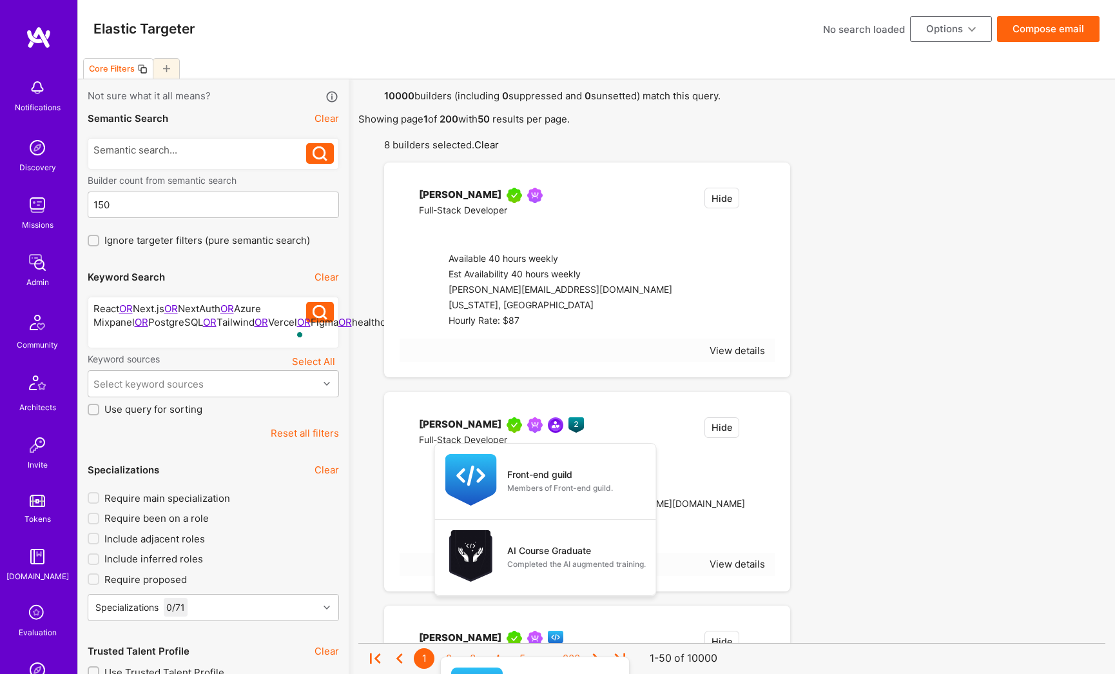
checkbox input "true"
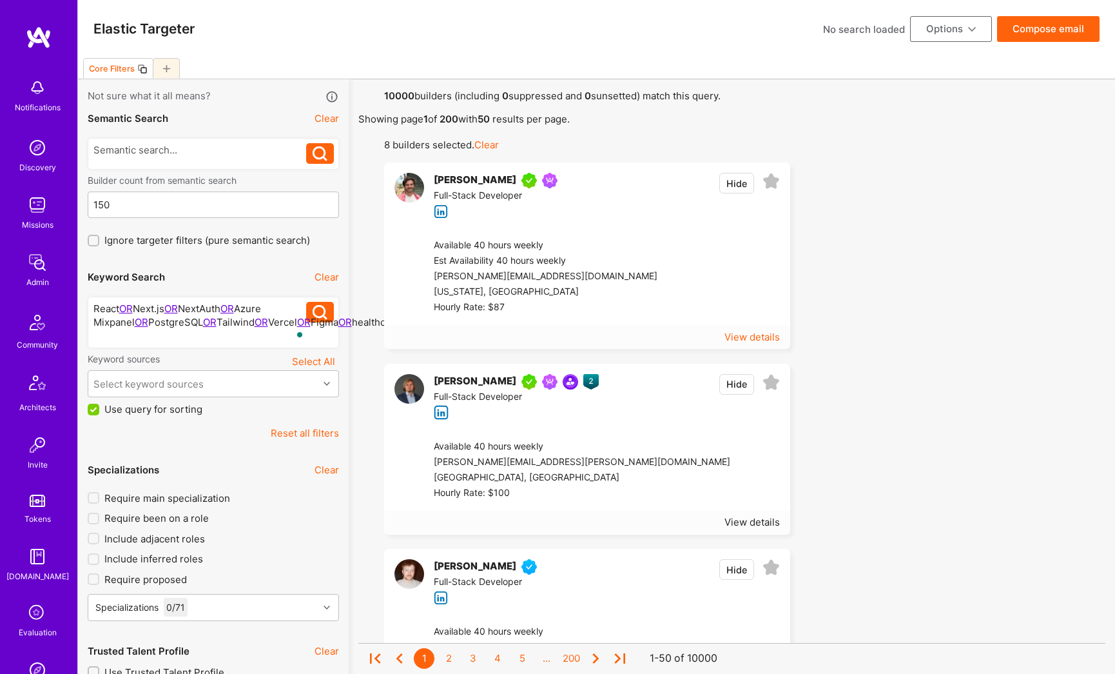
click at [768, 340] on div "View details" at bounding box center [751, 337] width 55 height 14
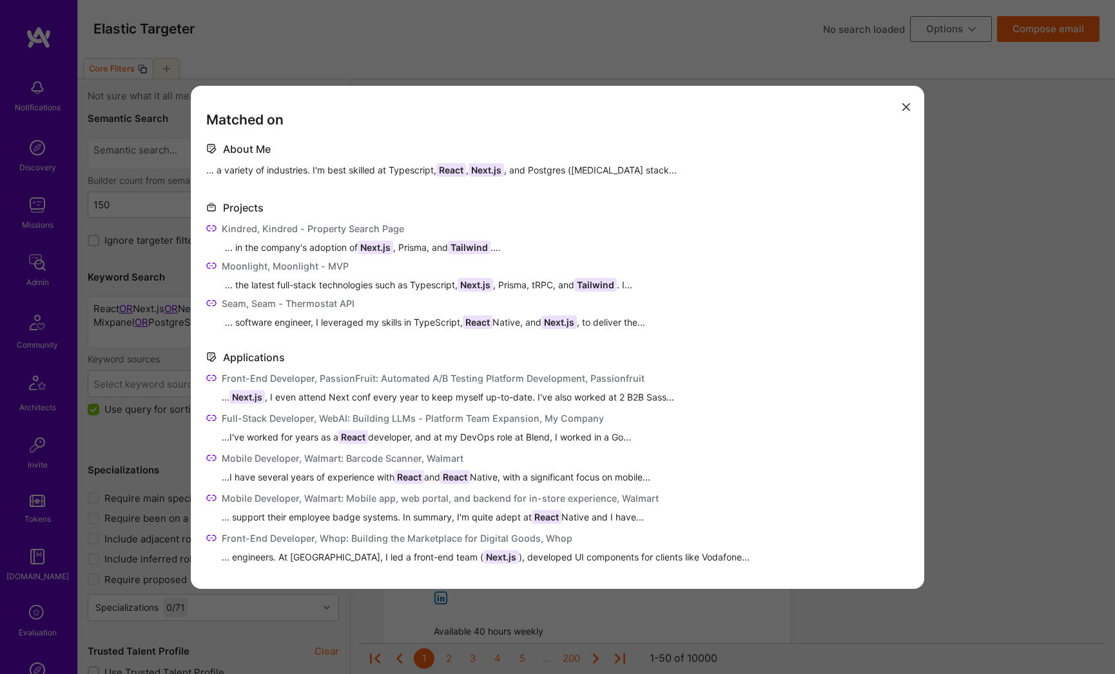
click at [902, 105] on icon "modal" at bounding box center [906, 107] width 8 height 8
